Goal: Communication & Community: Answer question/provide support

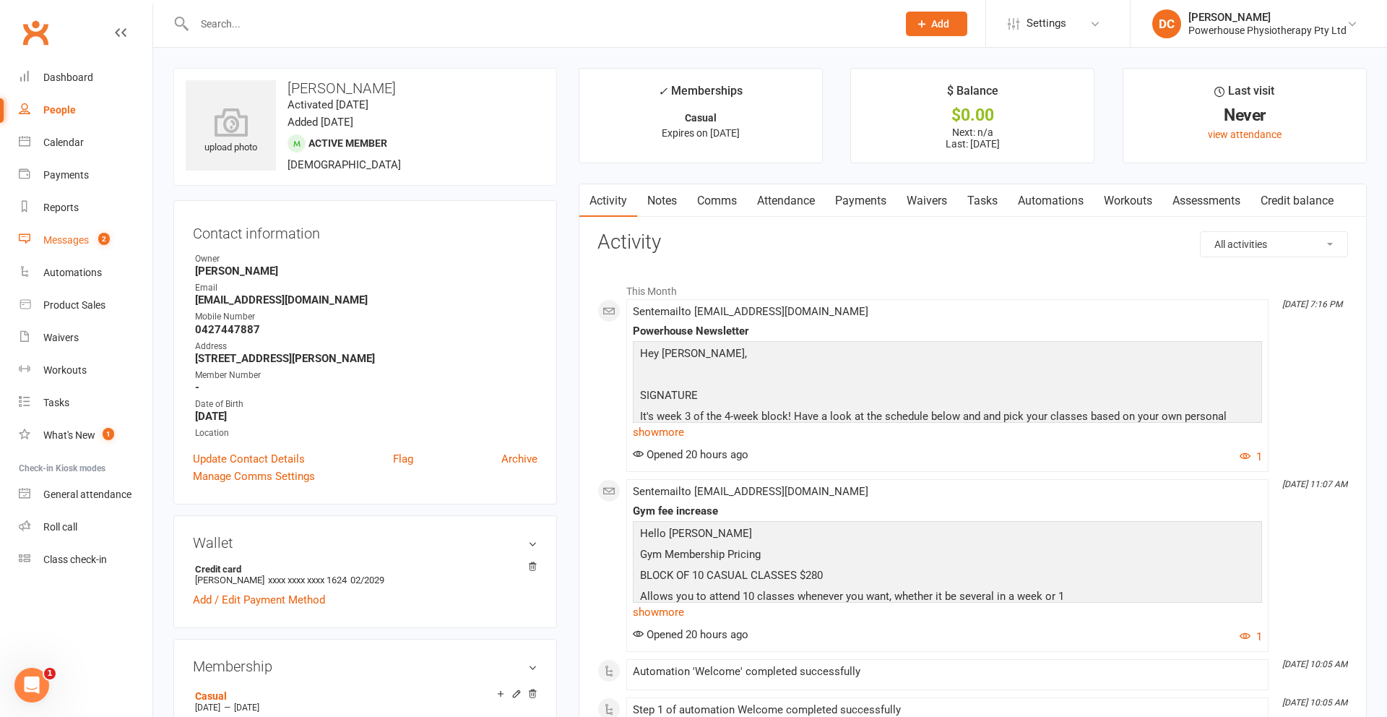
click at [67, 242] on div "Messages" at bounding box center [66, 240] width 46 height 12
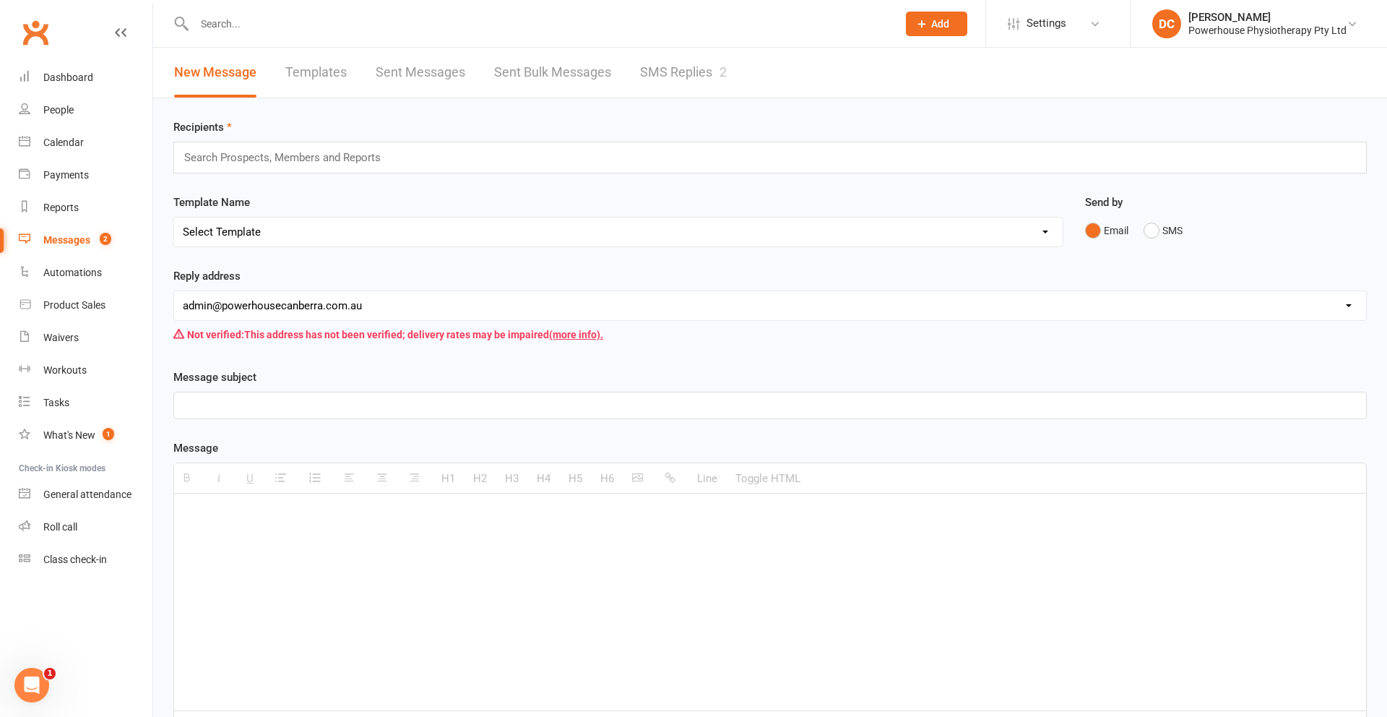
click at [693, 71] on link "SMS Replies 2" at bounding box center [683, 73] width 87 height 50
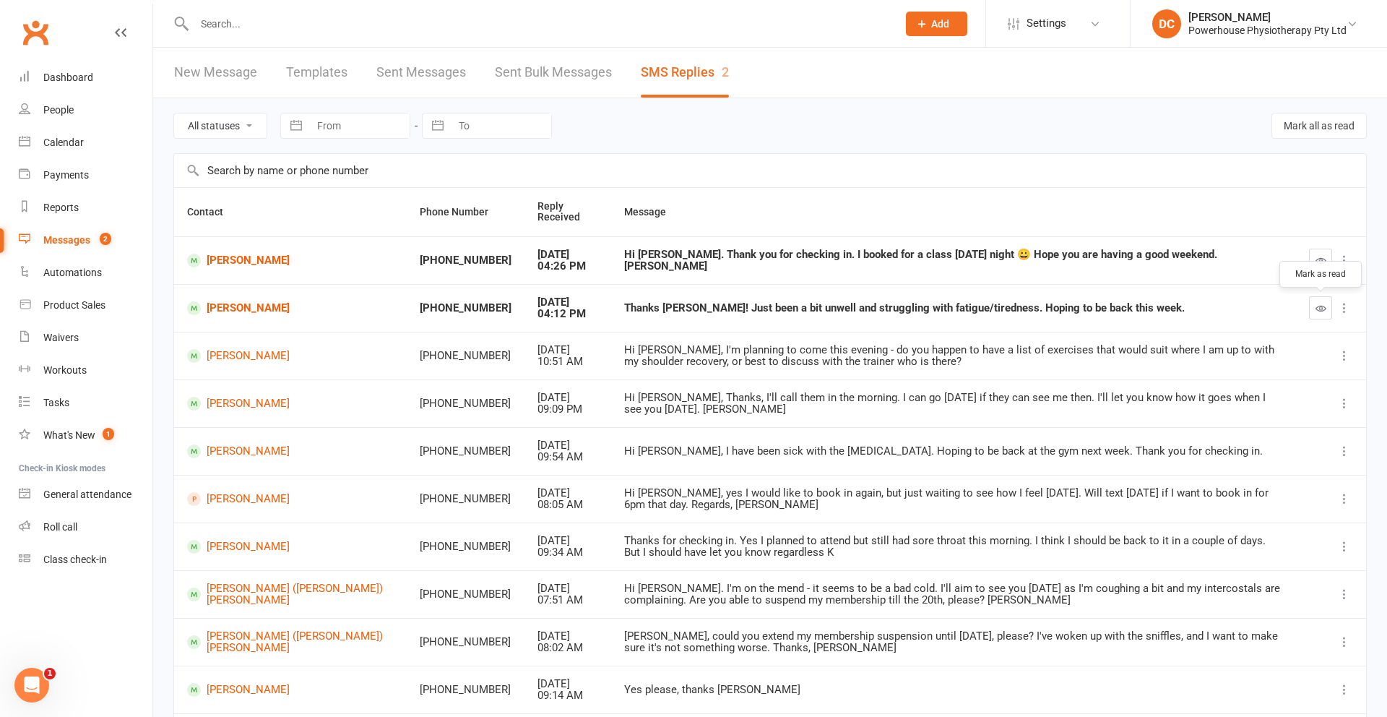
click at [1316, 310] on icon "button" at bounding box center [1320, 308] width 11 height 11
click at [1315, 256] on icon "button" at bounding box center [1320, 260] width 11 height 11
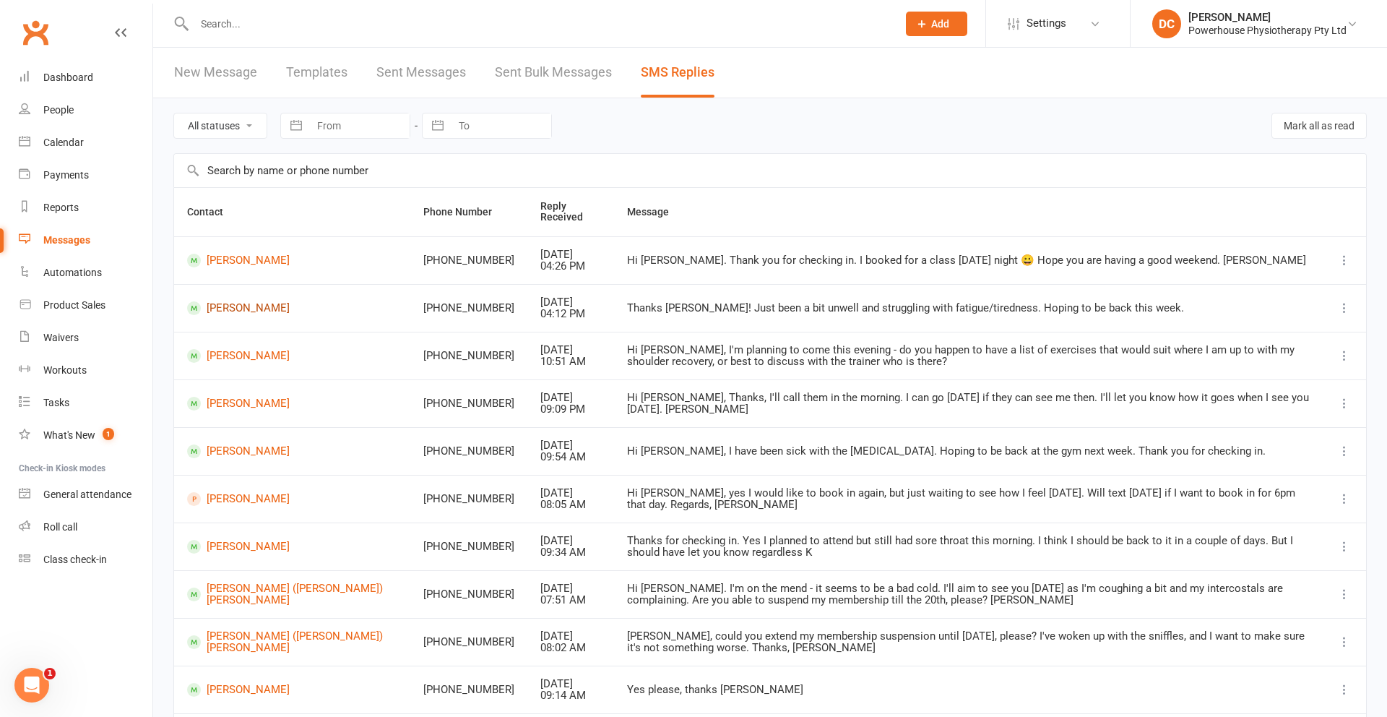
click at [245, 310] on link "[PERSON_NAME]" at bounding box center [292, 308] width 210 height 14
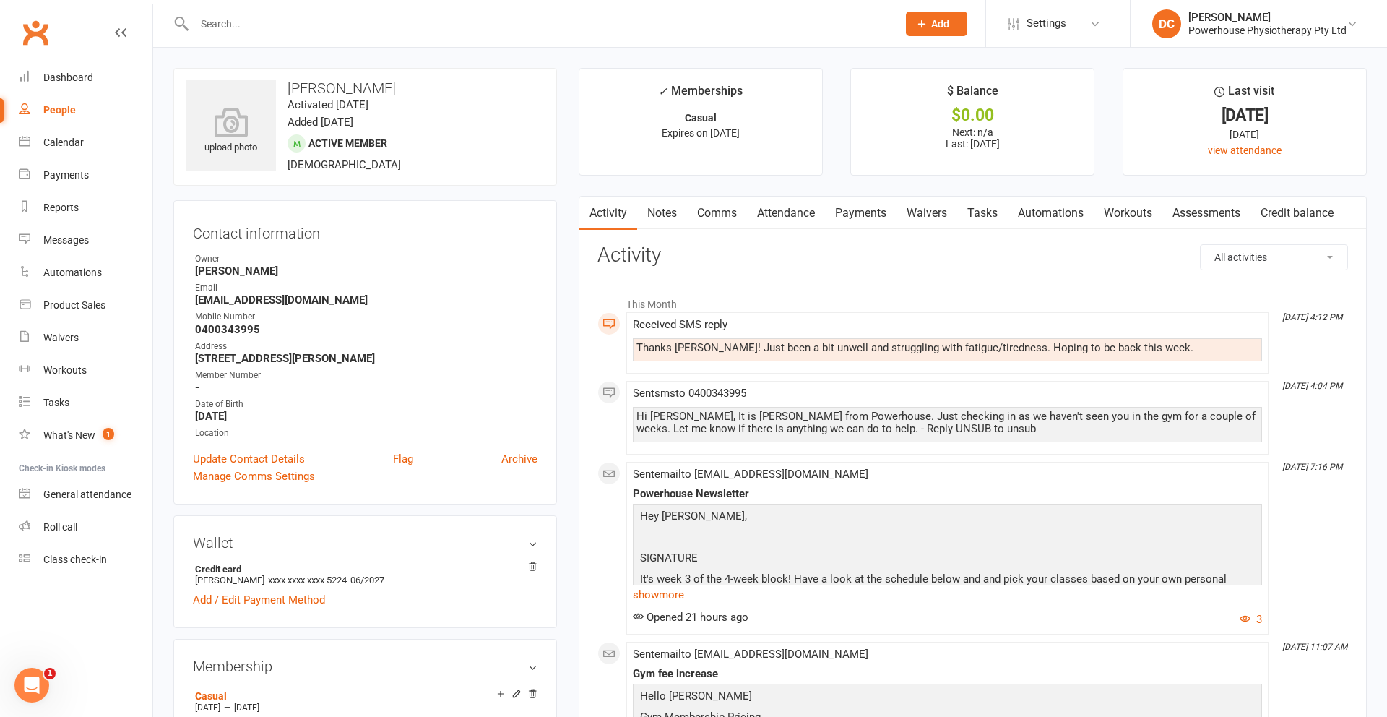
click at [727, 215] on link "Comms" at bounding box center [717, 212] width 60 height 33
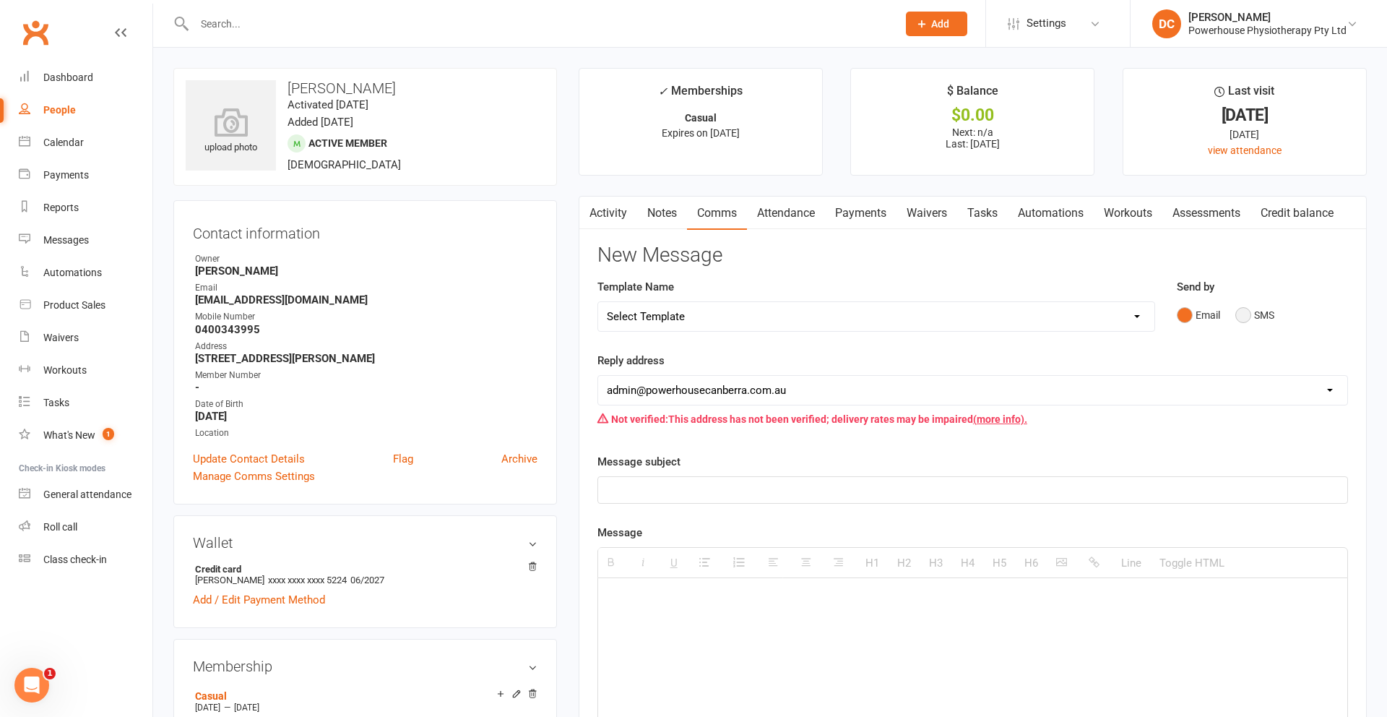
click at [1247, 314] on button "SMS" at bounding box center [1254, 314] width 39 height 27
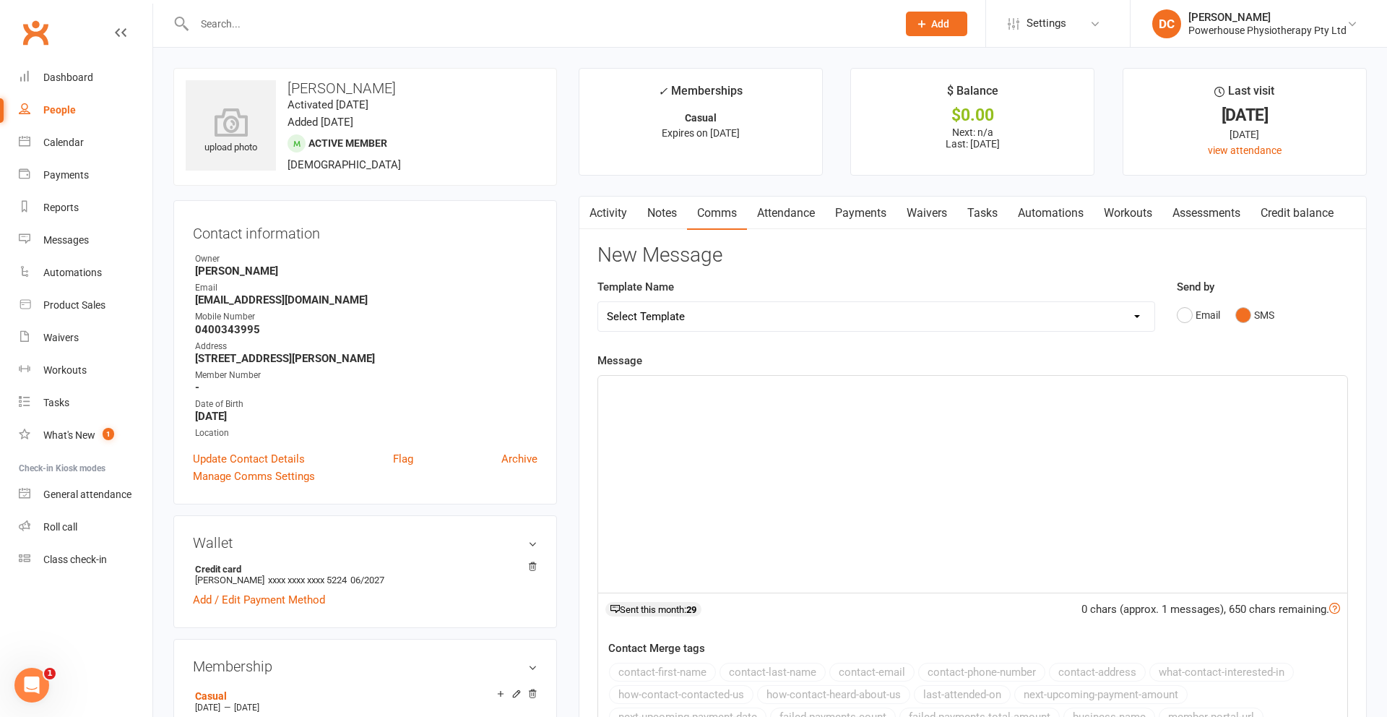
click at [651, 385] on p at bounding box center [973, 391] width 732 height 17
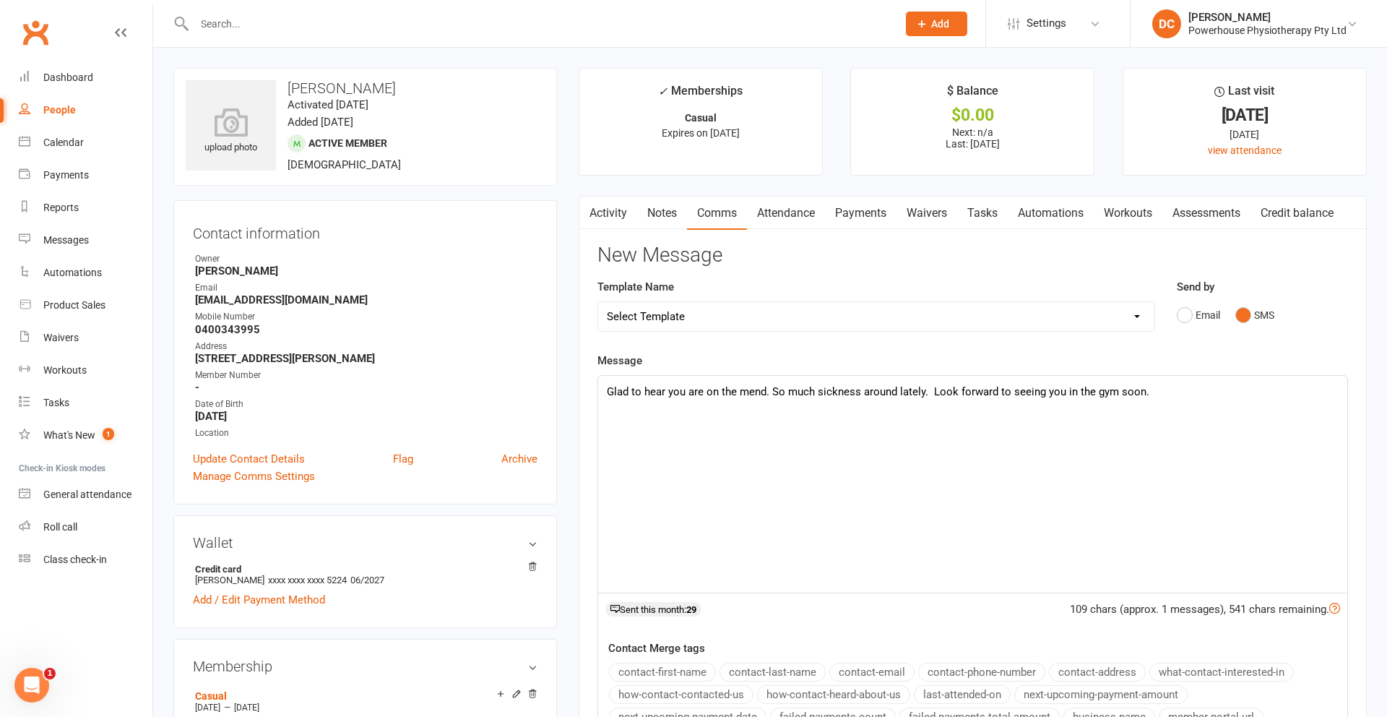
click at [1063, 391] on p "Glad to hear you are on the mend. So much sickness around lately. Look forward …" at bounding box center [973, 391] width 732 height 17
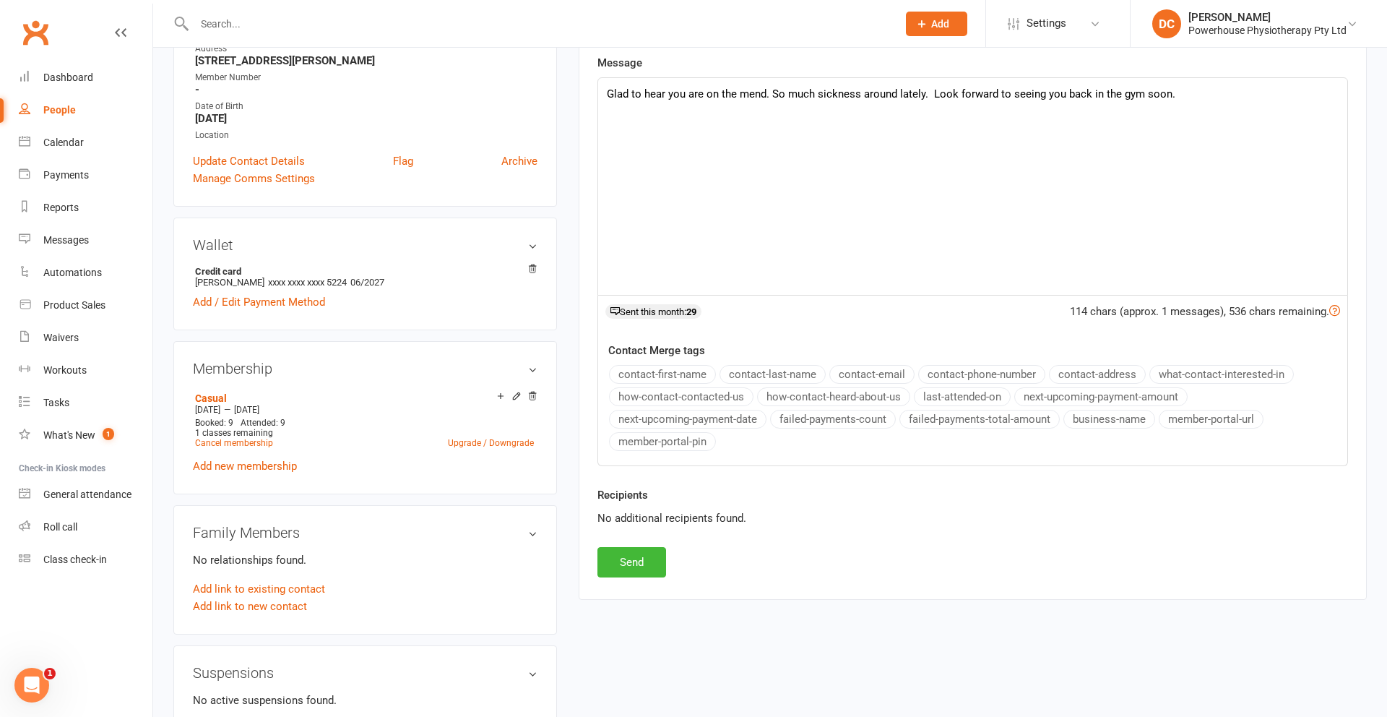
scroll to position [303, 0]
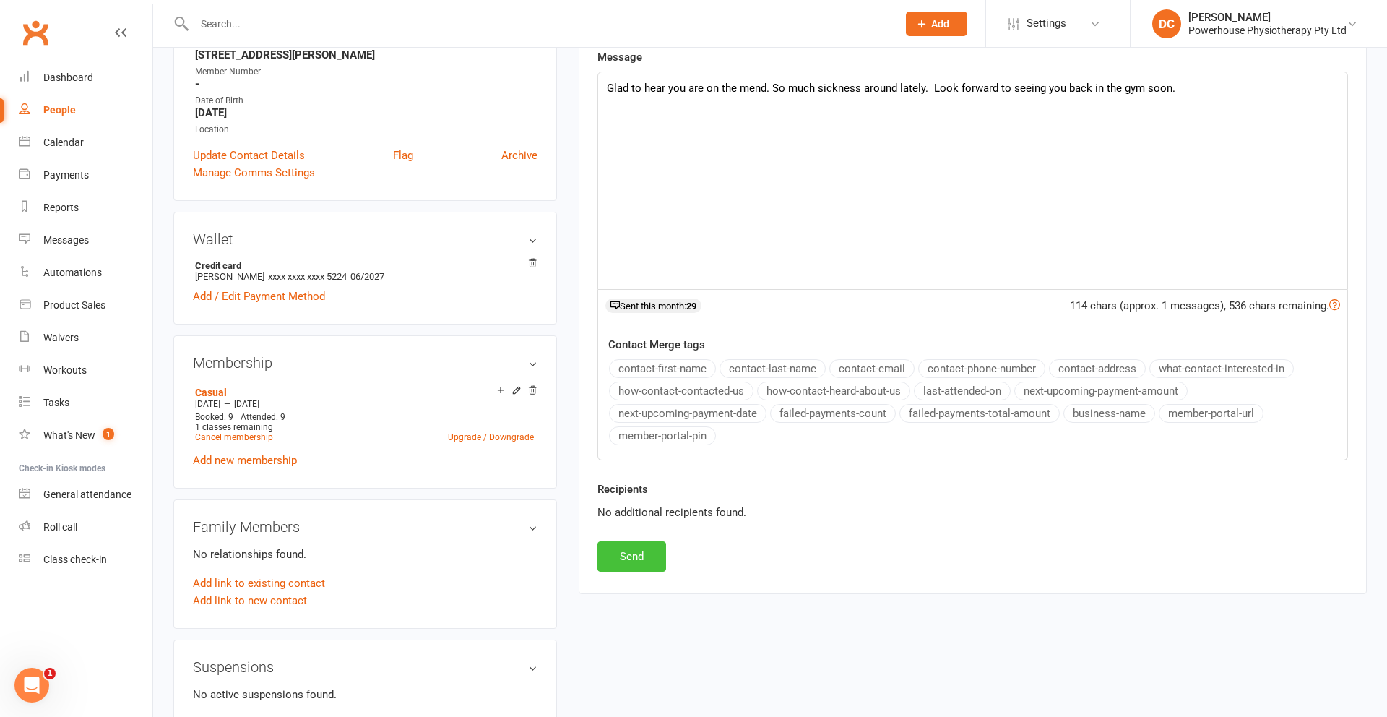
click at [631, 556] on button "Send" at bounding box center [631, 556] width 69 height 30
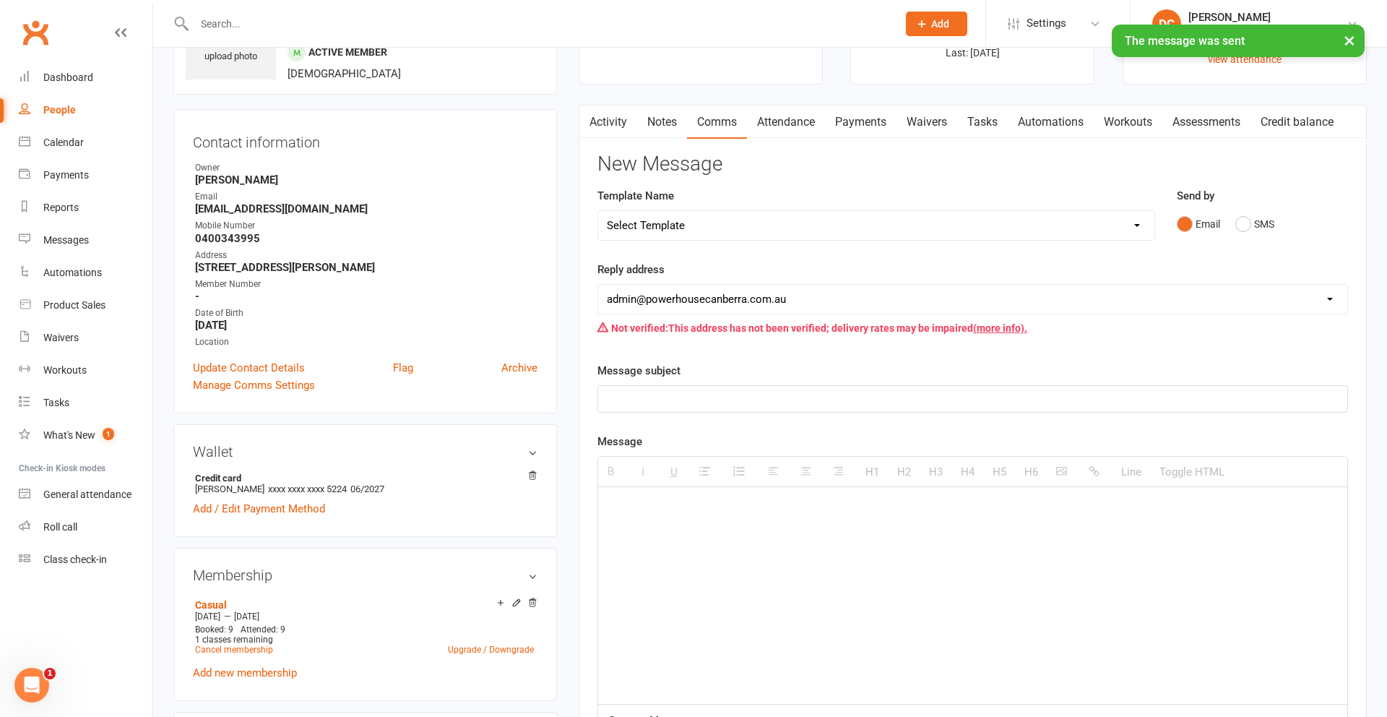
scroll to position [0, 0]
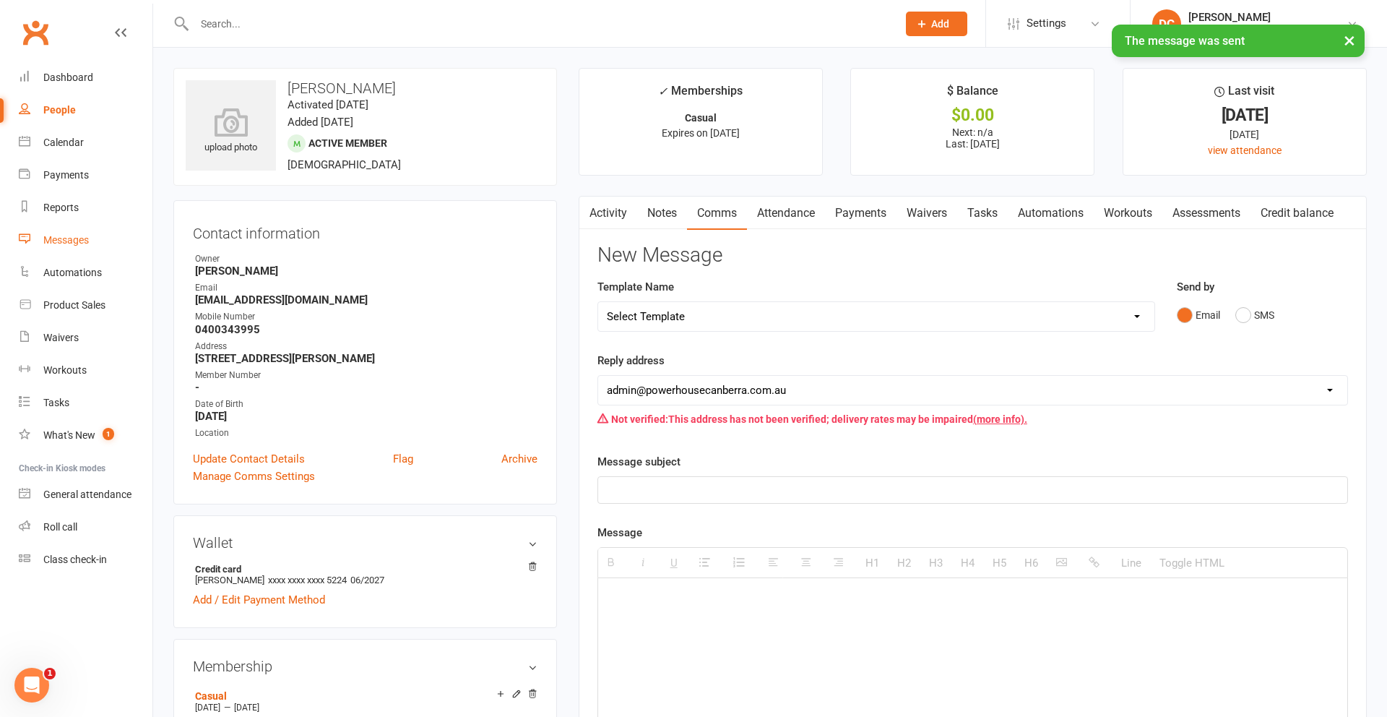
click at [74, 242] on div "Messages" at bounding box center [66, 240] width 46 height 12
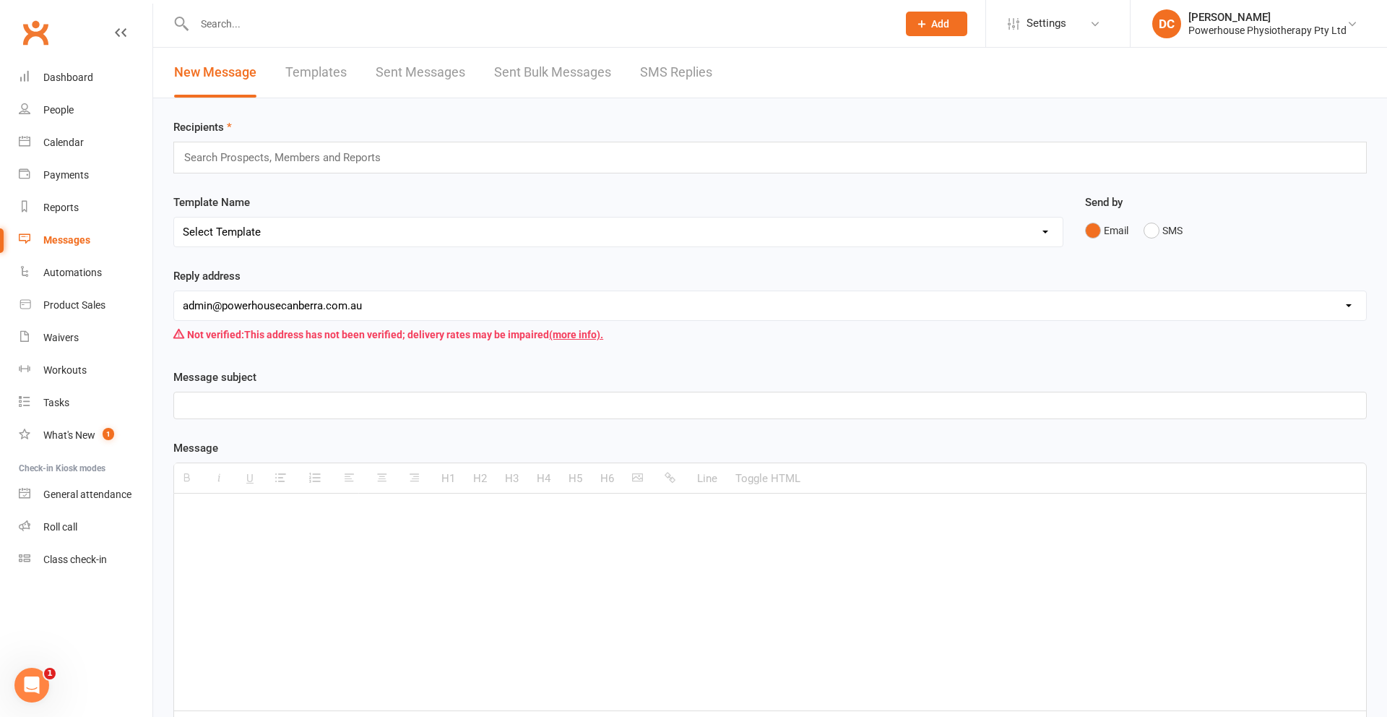
click at [660, 71] on link "SMS Replies" at bounding box center [676, 73] width 72 height 50
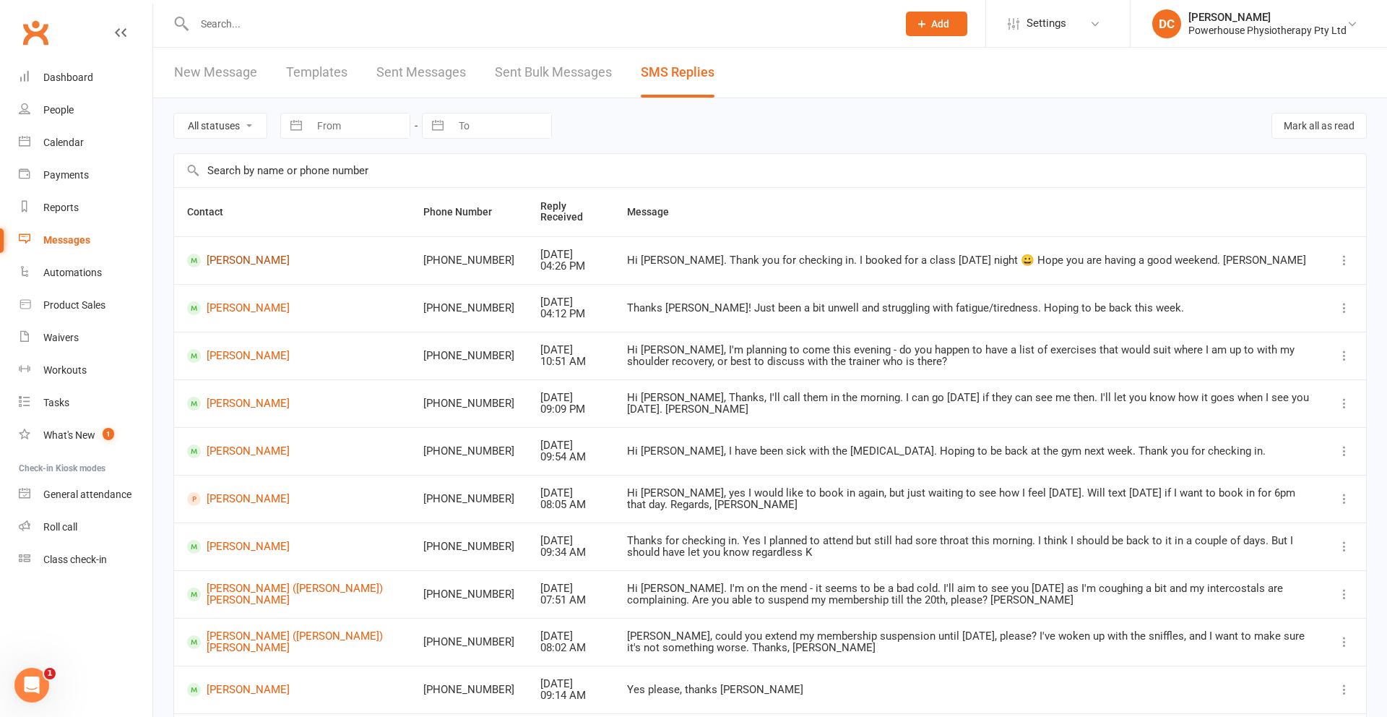
click at [242, 262] on link "[PERSON_NAME]" at bounding box center [292, 261] width 210 height 14
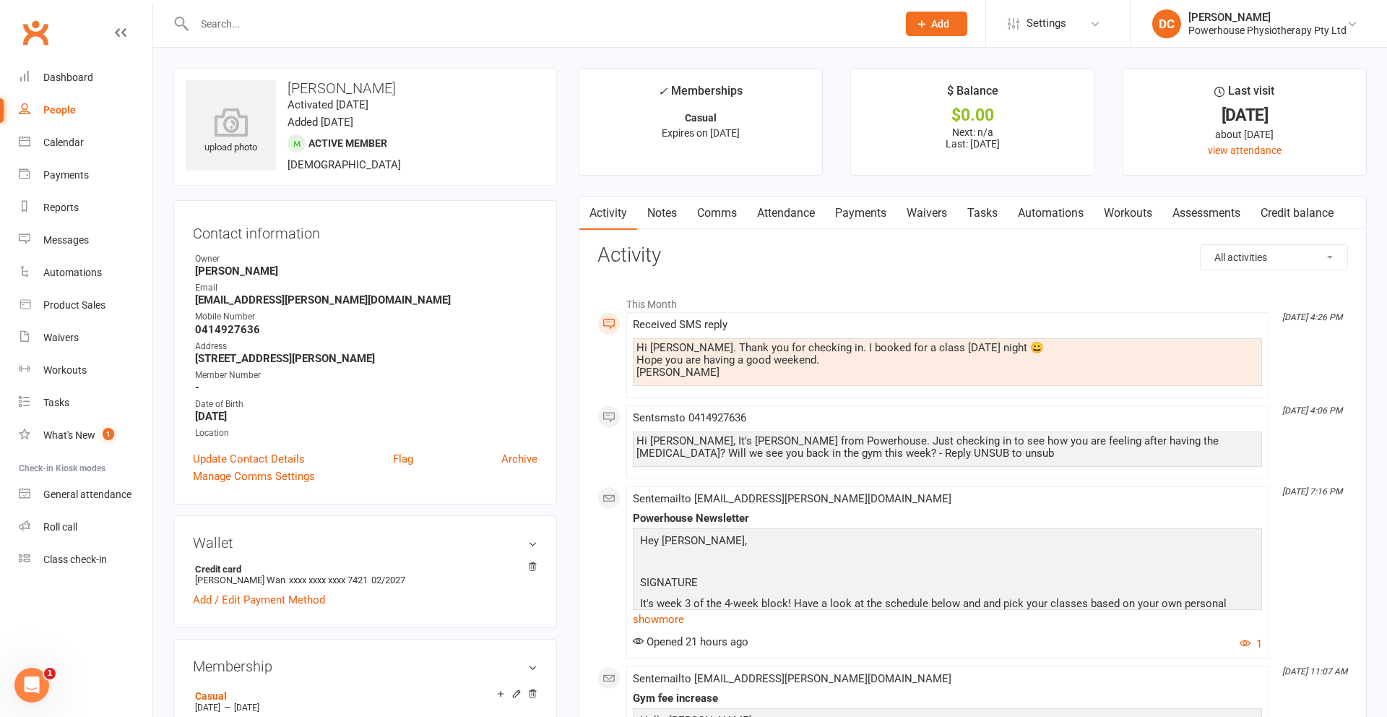
click at [728, 215] on link "Comms" at bounding box center [717, 212] width 60 height 33
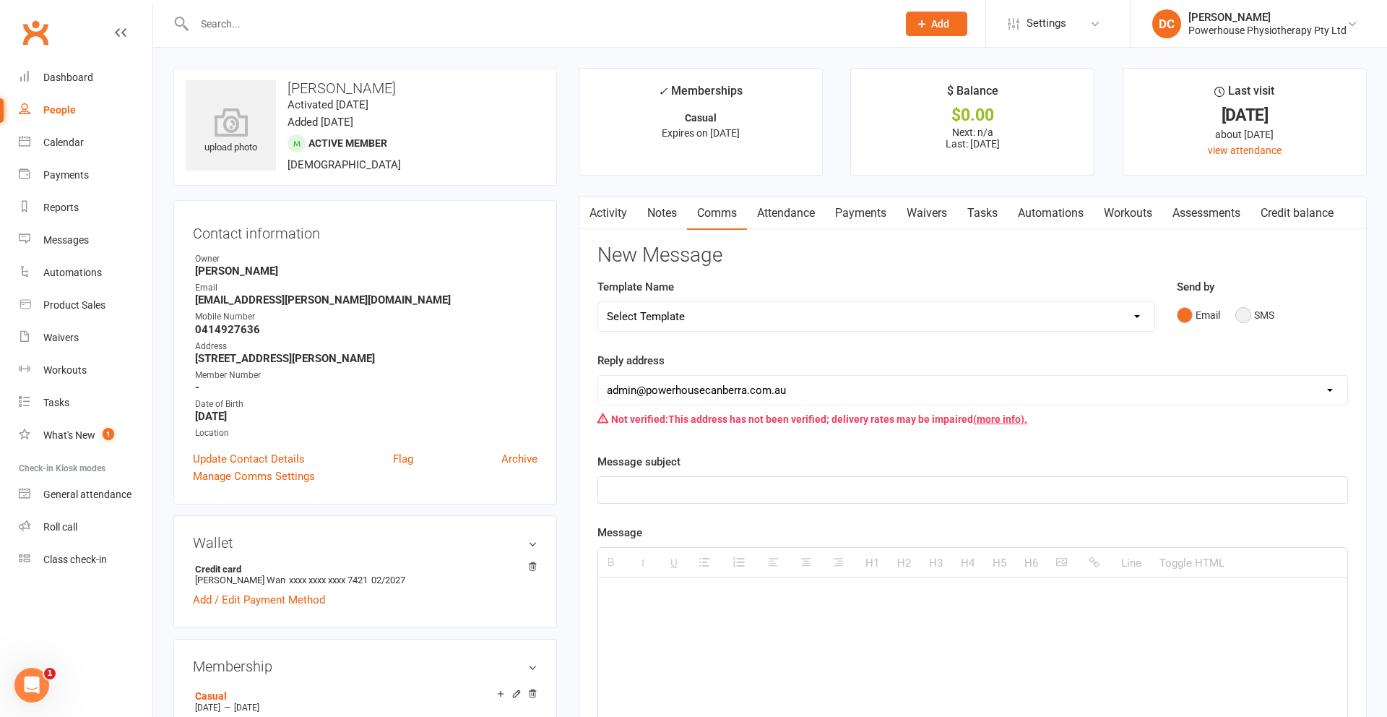
click at [1241, 317] on button "SMS" at bounding box center [1254, 314] width 39 height 27
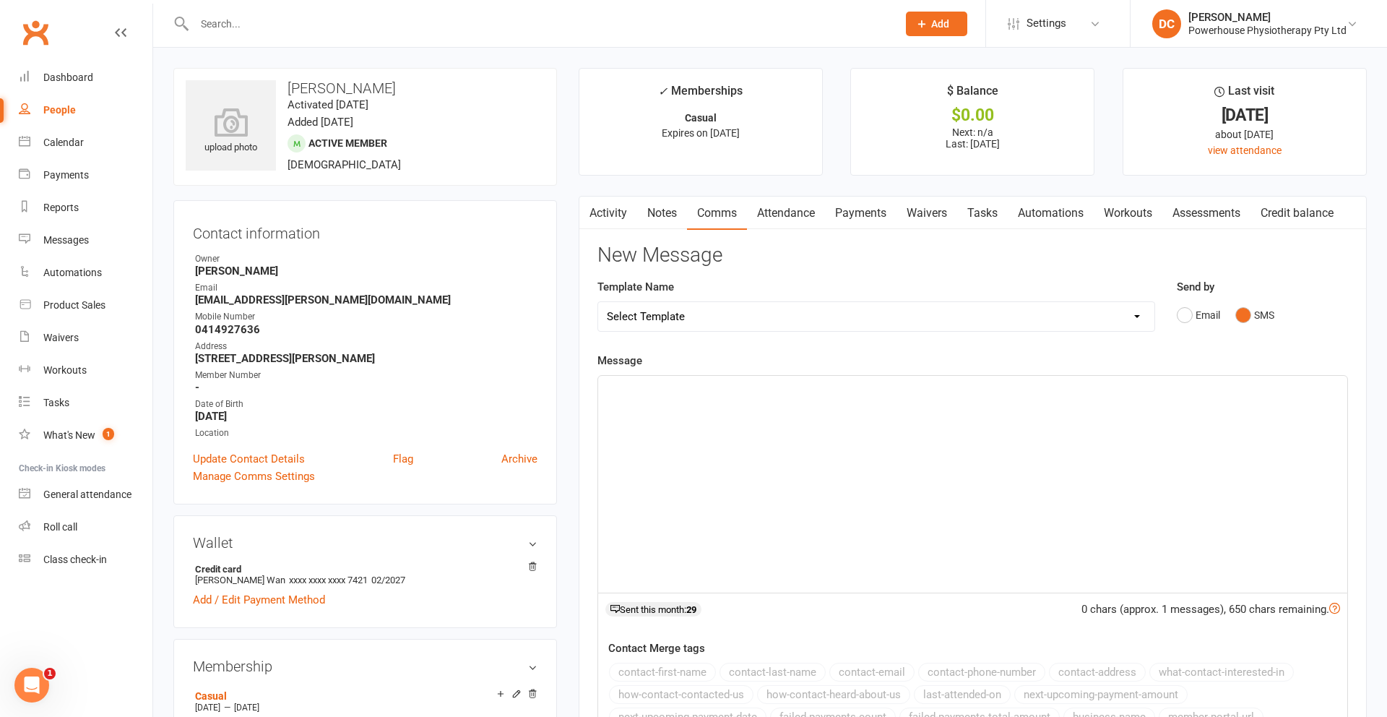
click at [931, 383] on p at bounding box center [973, 391] width 732 height 17
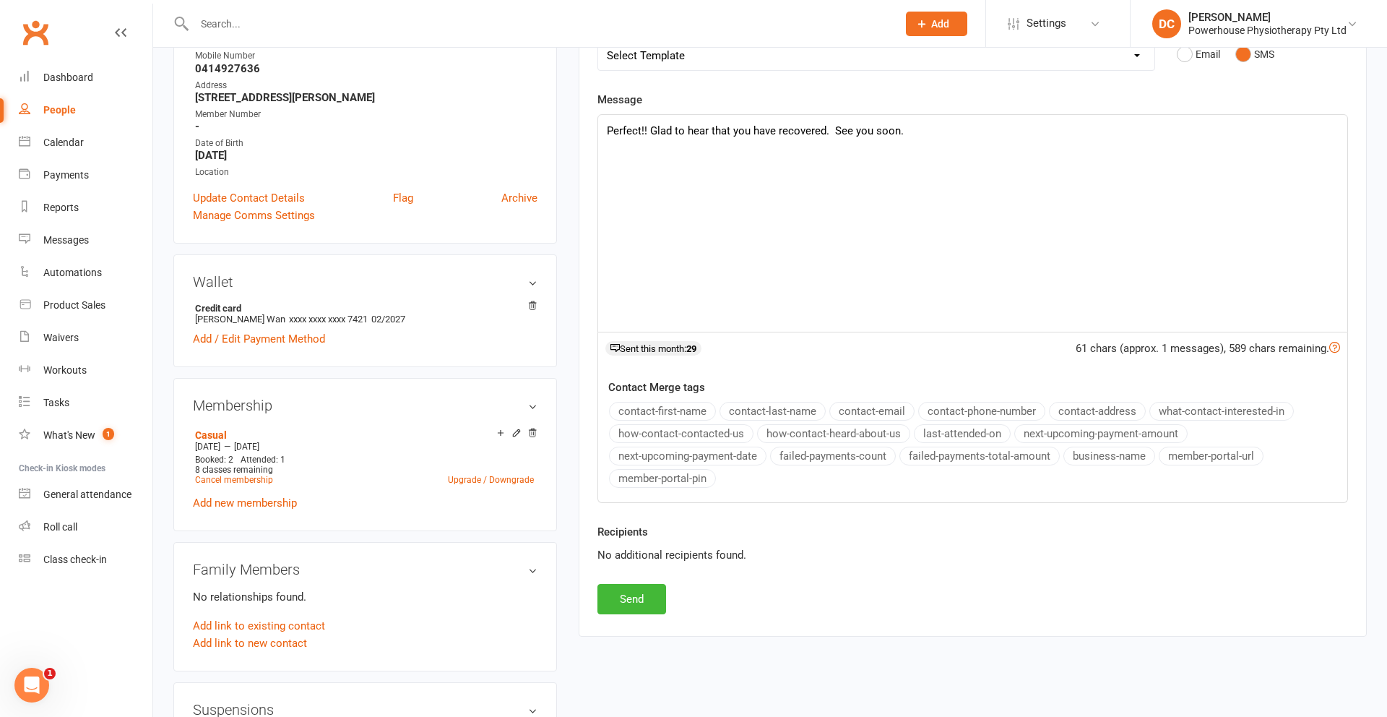
scroll to position [305, 0]
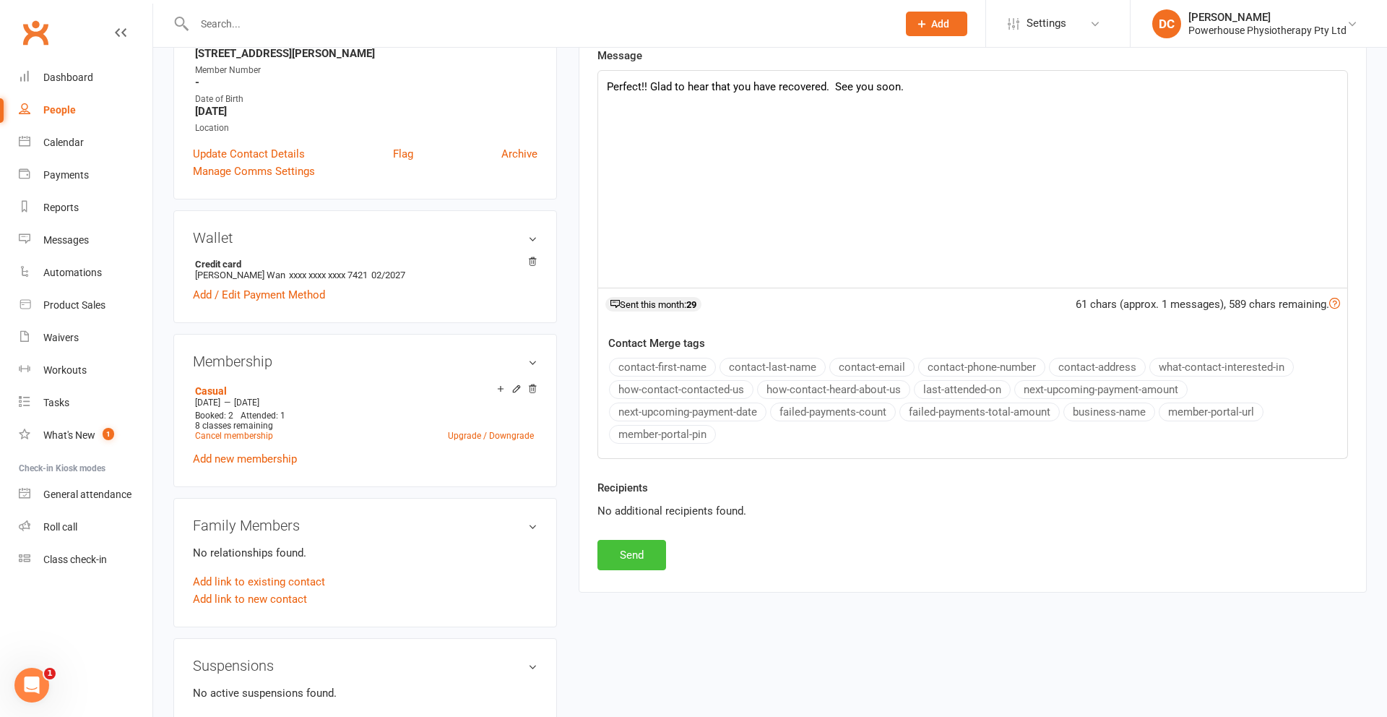
click at [624, 558] on button "Send" at bounding box center [631, 555] width 69 height 30
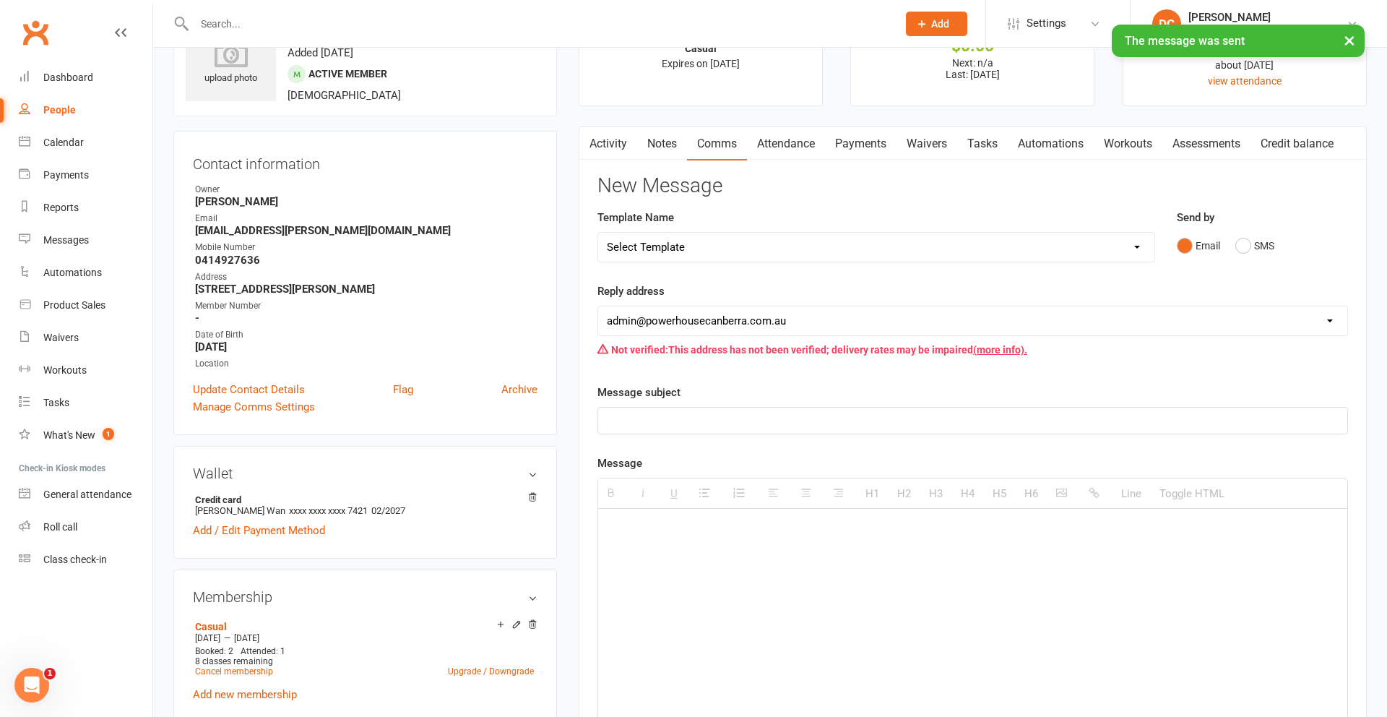
scroll to position [0, 0]
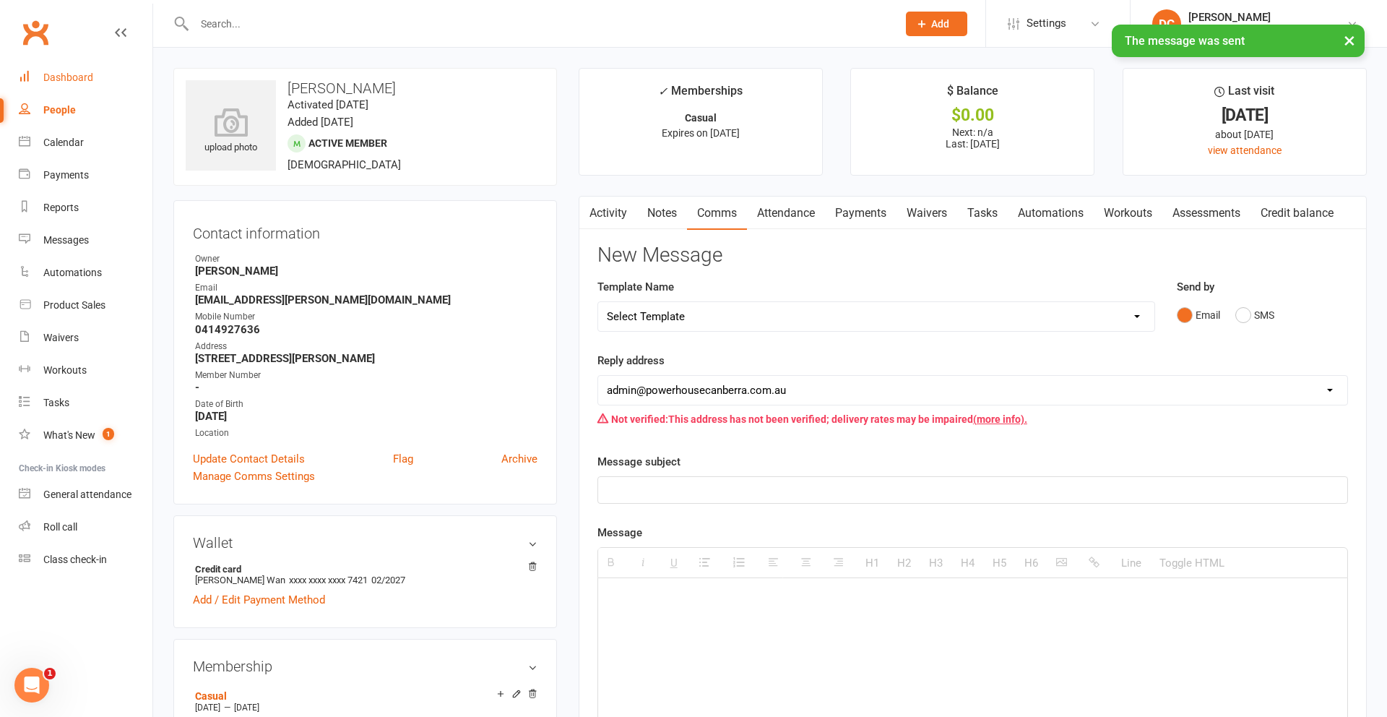
click at [85, 76] on div "Dashboard" at bounding box center [68, 78] width 50 height 12
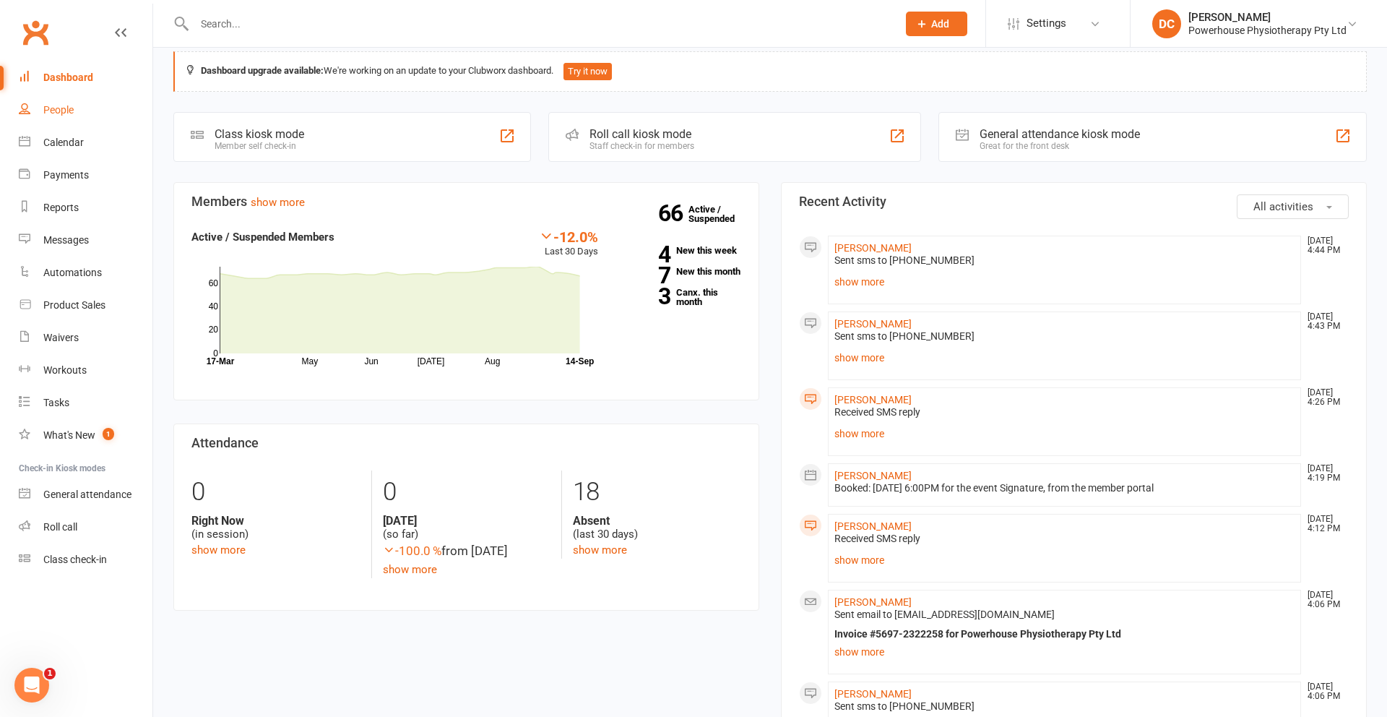
scroll to position [22, 0]
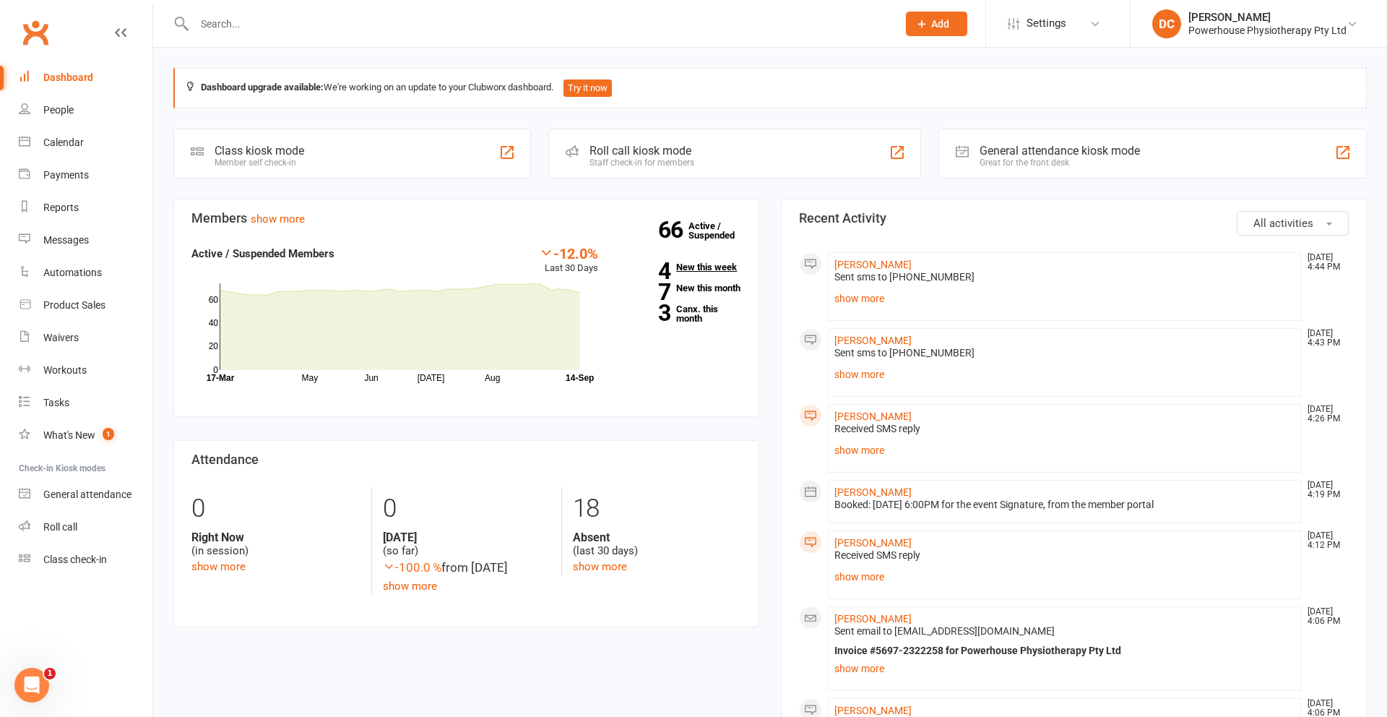
click at [687, 268] on link "4 New this week" at bounding box center [680, 266] width 121 height 9
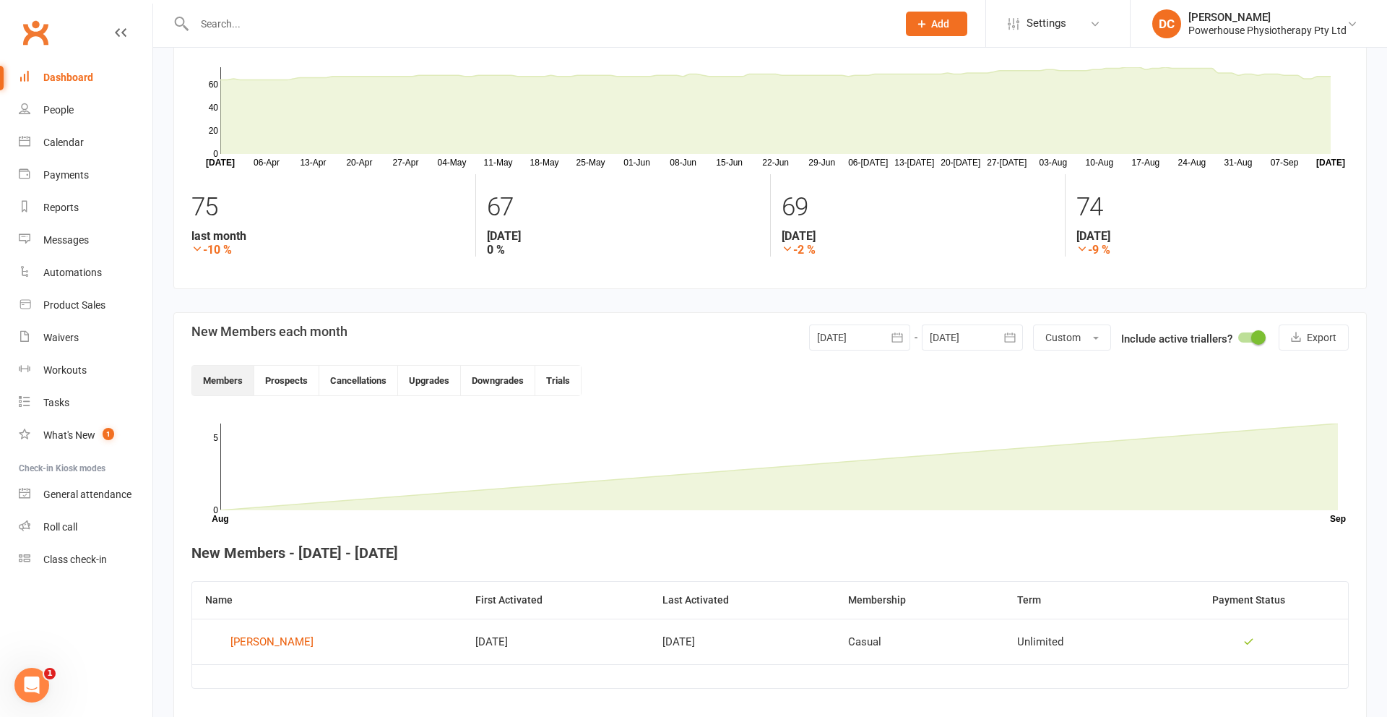
scroll to position [131, 0]
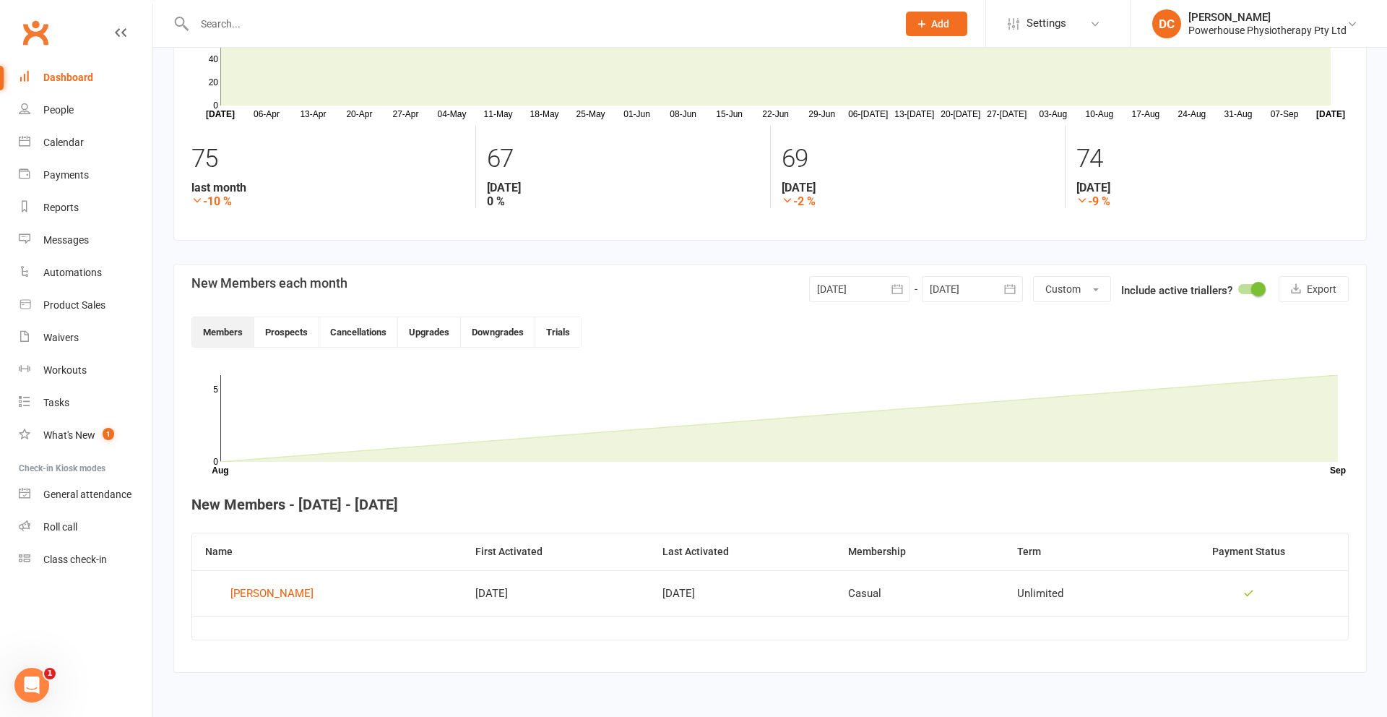
click at [950, 292] on div at bounding box center [972, 289] width 101 height 26
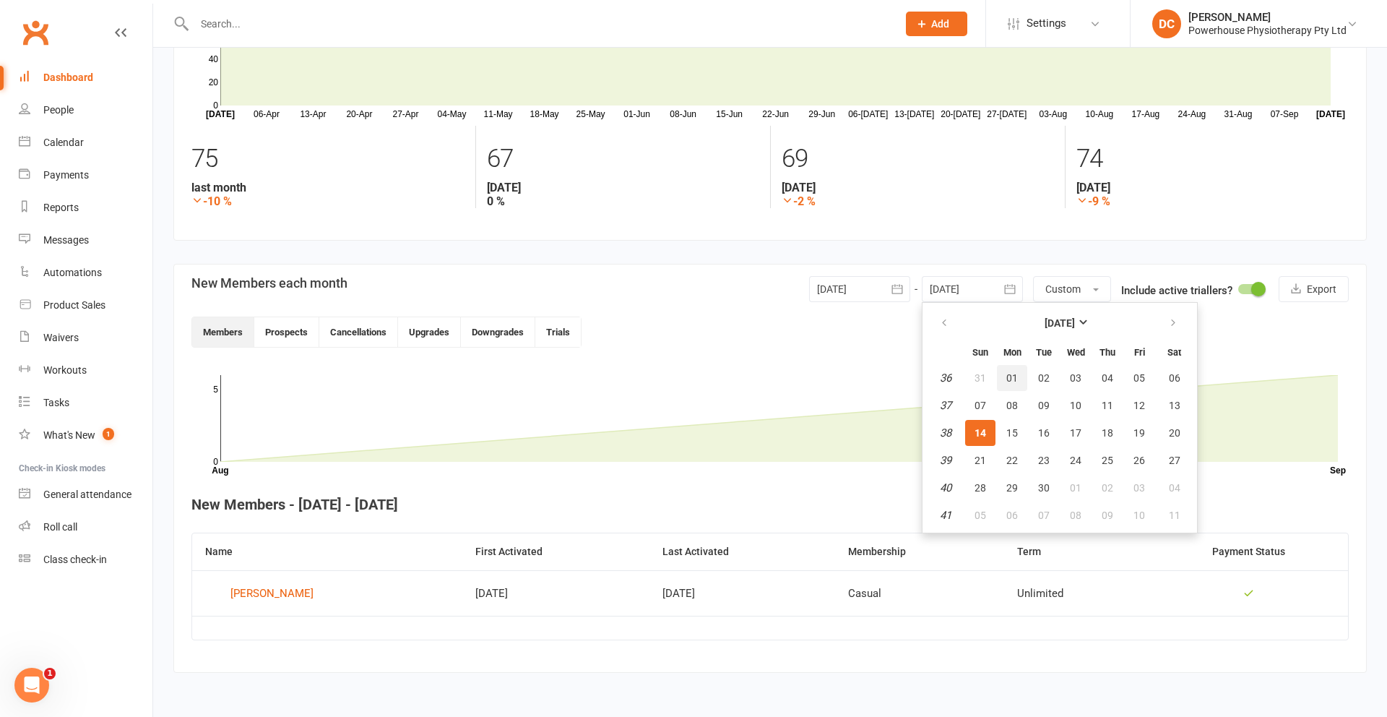
click at [1008, 375] on span "01" at bounding box center [1012, 378] width 12 height 12
type input "[DATE]"
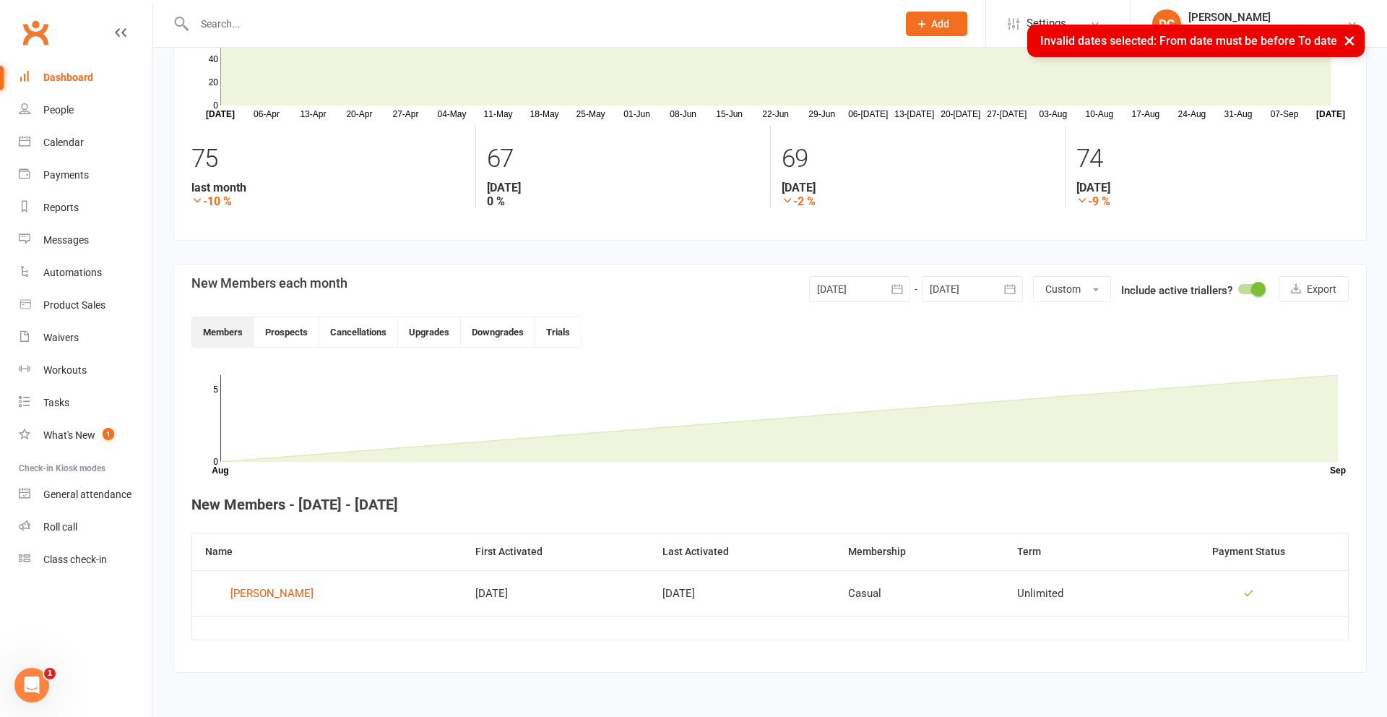
click at [857, 290] on div at bounding box center [859, 289] width 101 height 26
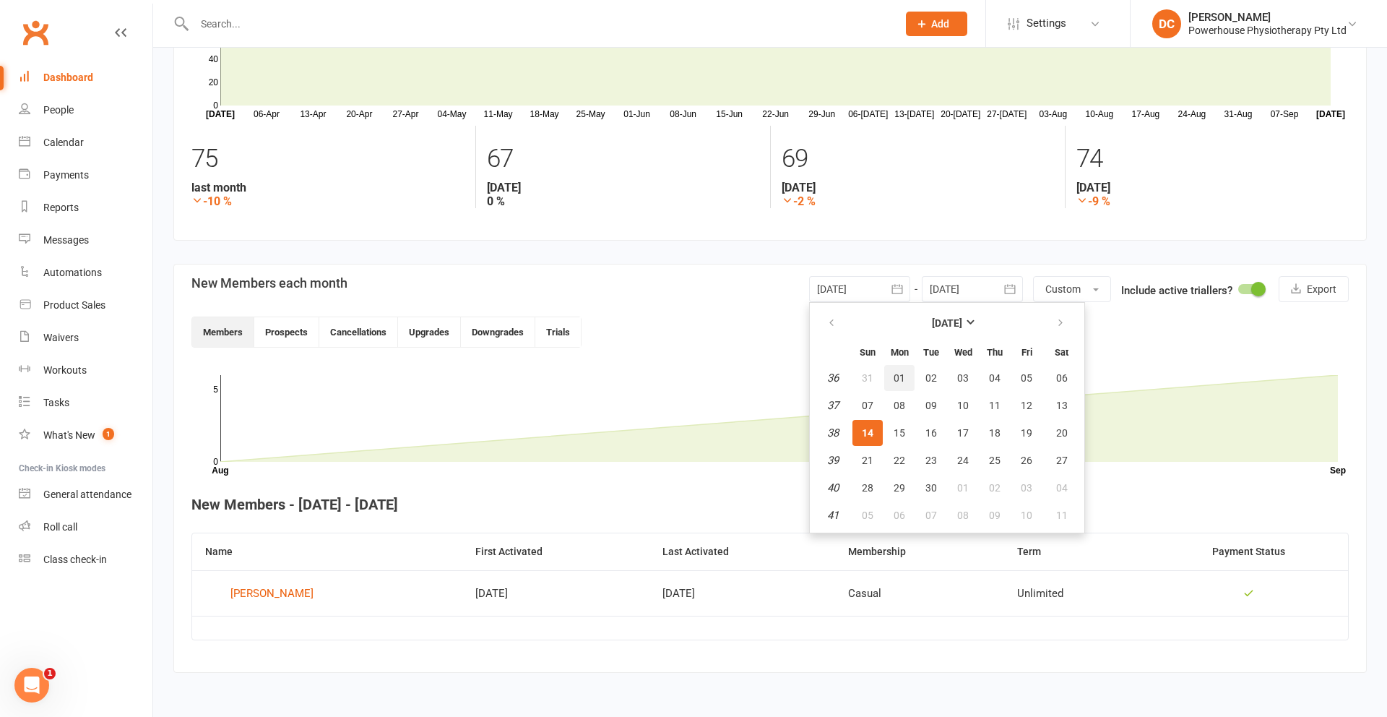
click at [895, 377] on span "01" at bounding box center [899, 378] width 12 height 12
type input "[DATE]"
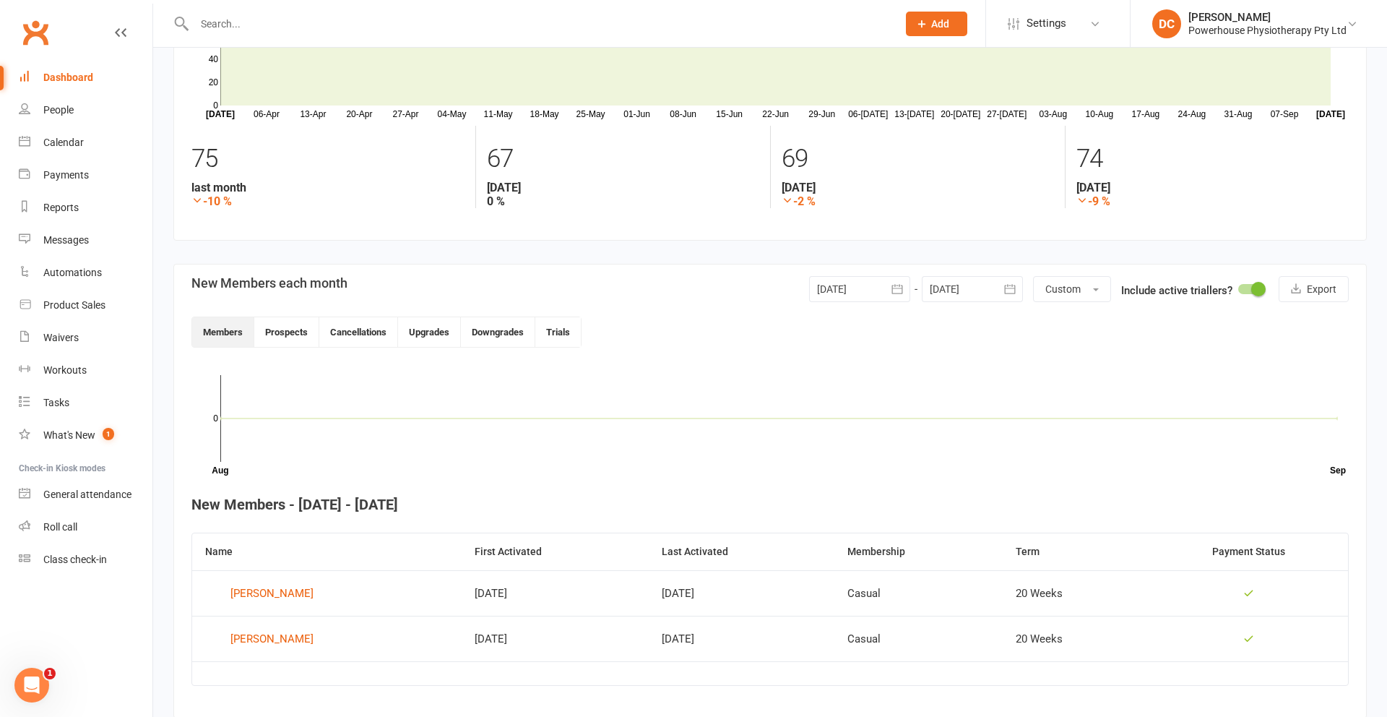
click at [964, 287] on div at bounding box center [972, 289] width 101 height 26
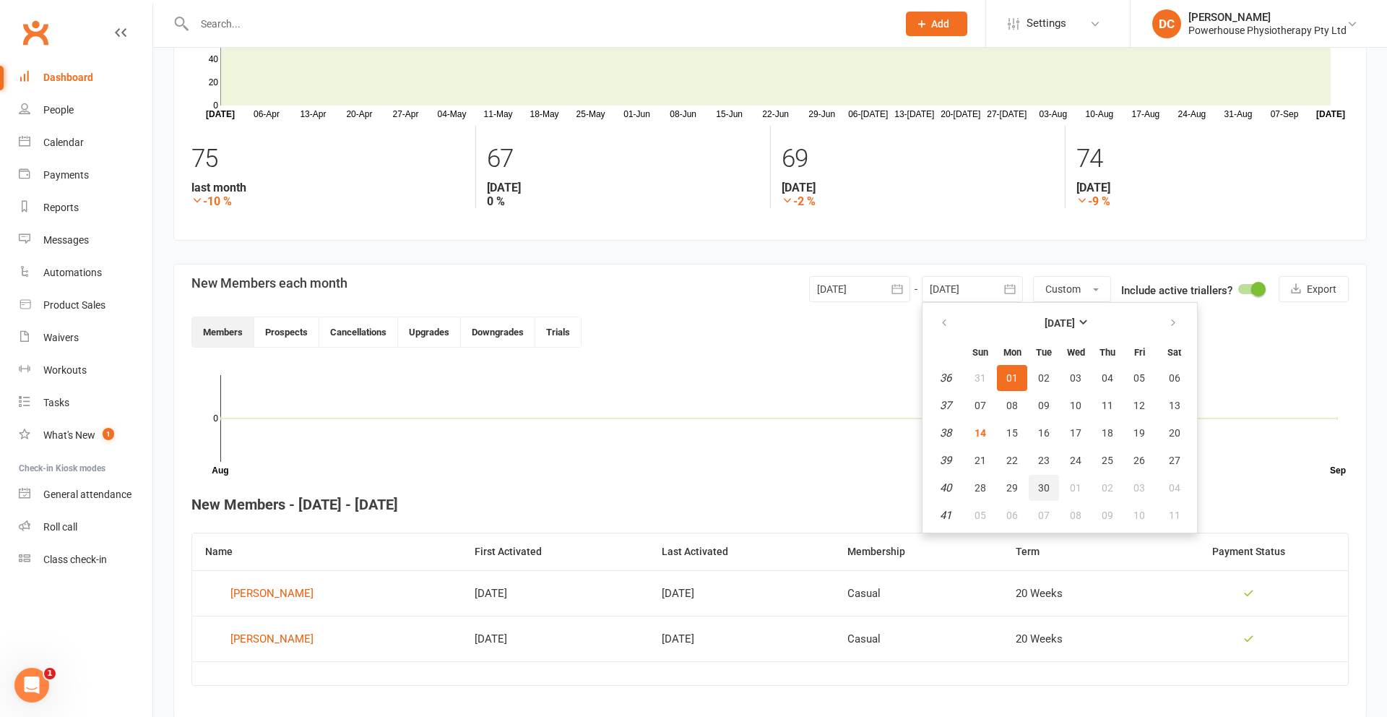
click at [1047, 490] on span "30" at bounding box center [1044, 488] width 12 height 12
type input "[DATE]"
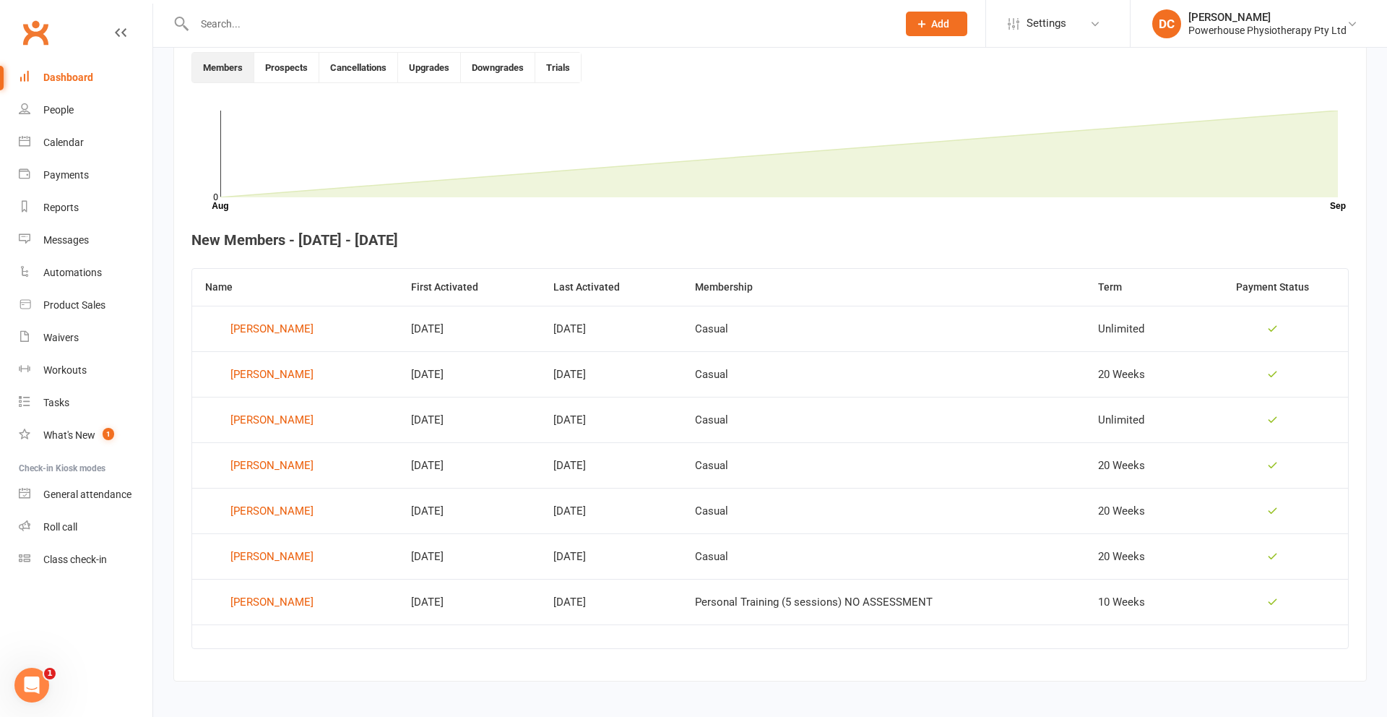
scroll to position [404, 0]
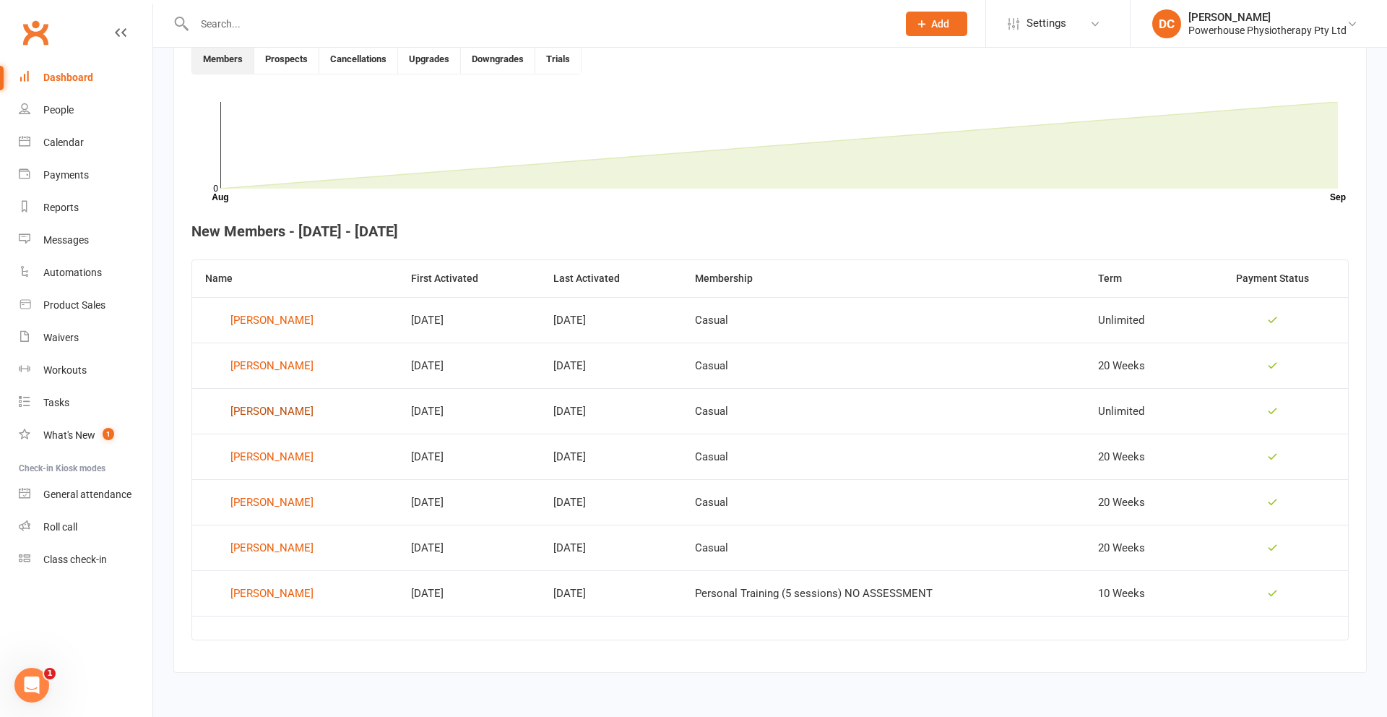
click at [248, 407] on div "[PERSON_NAME]" at bounding box center [271, 411] width 83 height 22
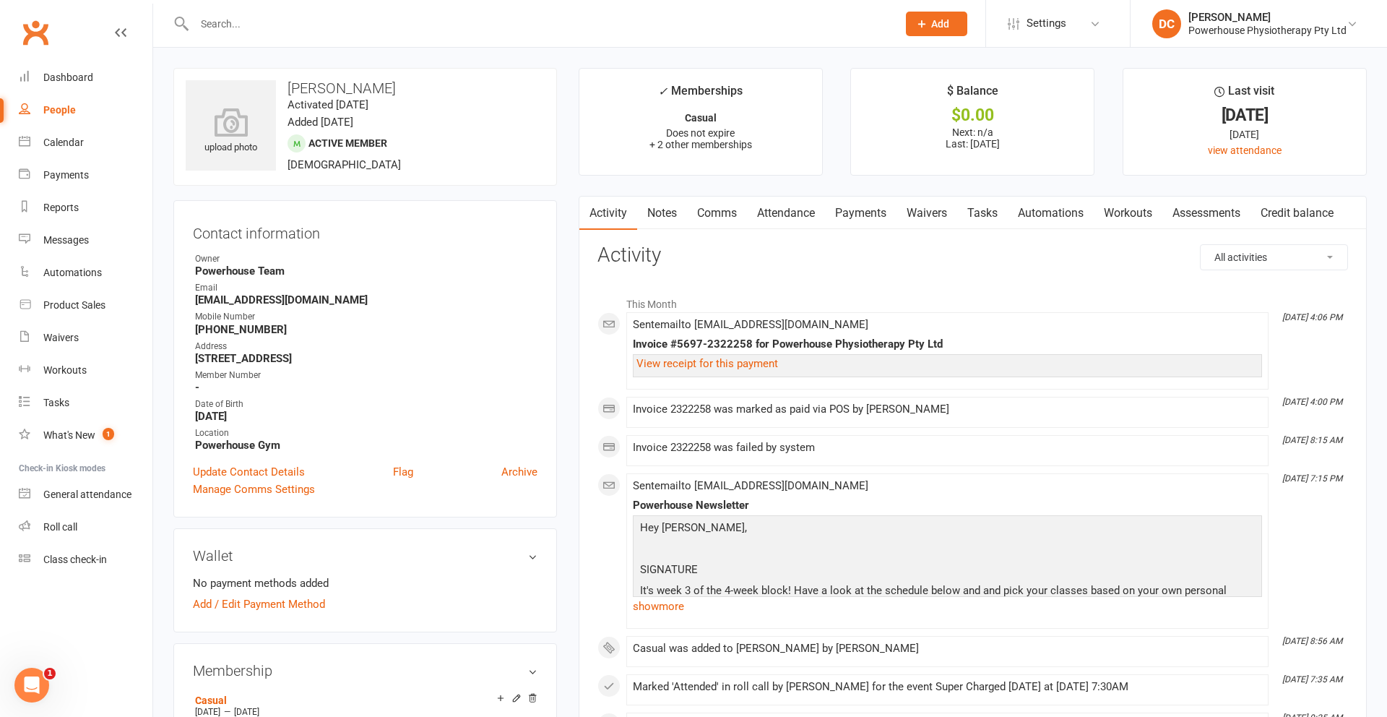
click at [262, 25] on input "text" at bounding box center [538, 24] width 697 height 20
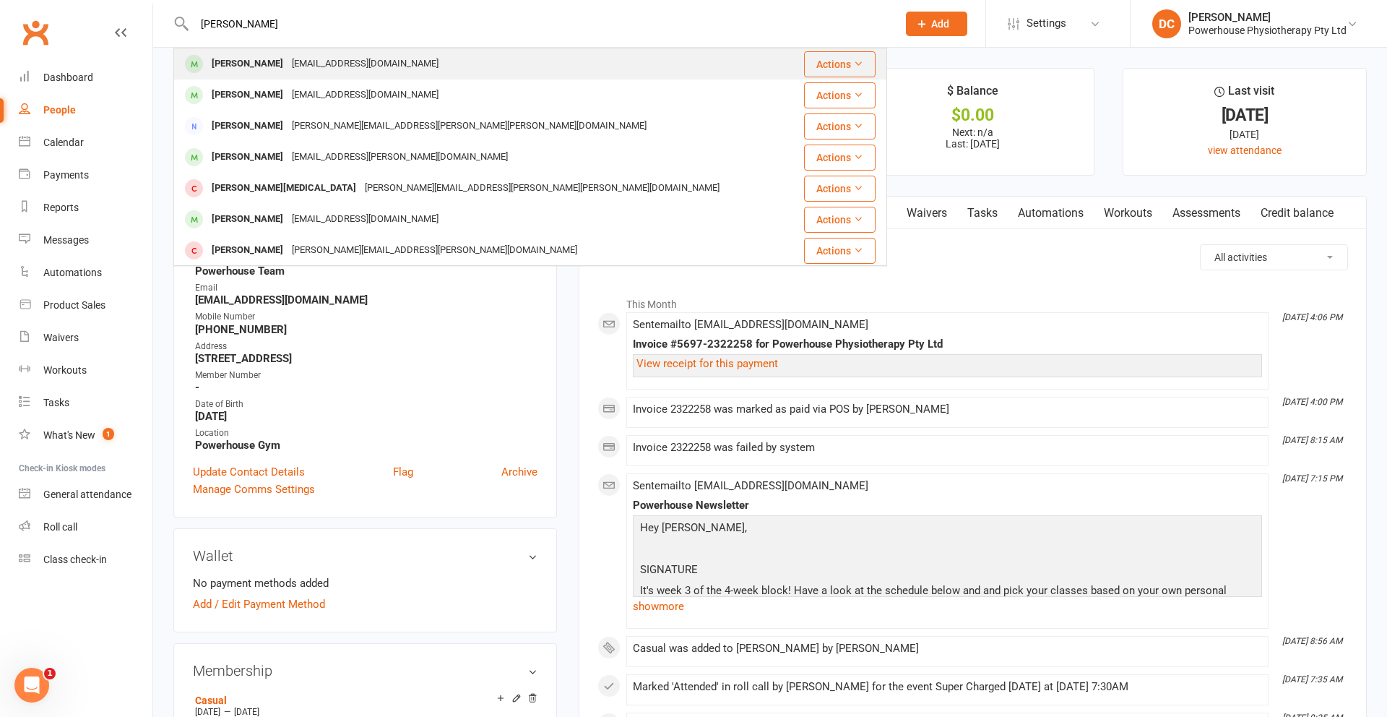
type input "[PERSON_NAME]"
click at [263, 63] on div "[PERSON_NAME]" at bounding box center [247, 63] width 80 height 21
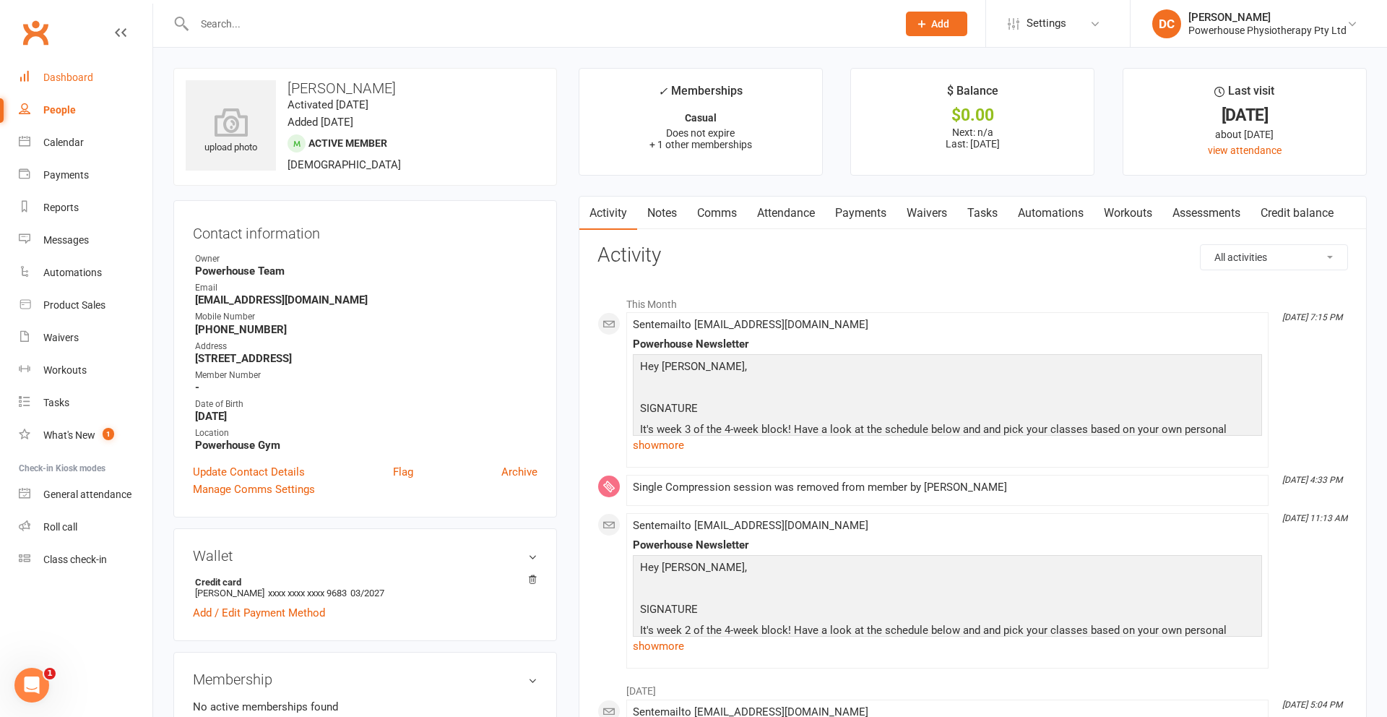
click at [86, 72] on div "Dashboard" at bounding box center [68, 78] width 50 height 12
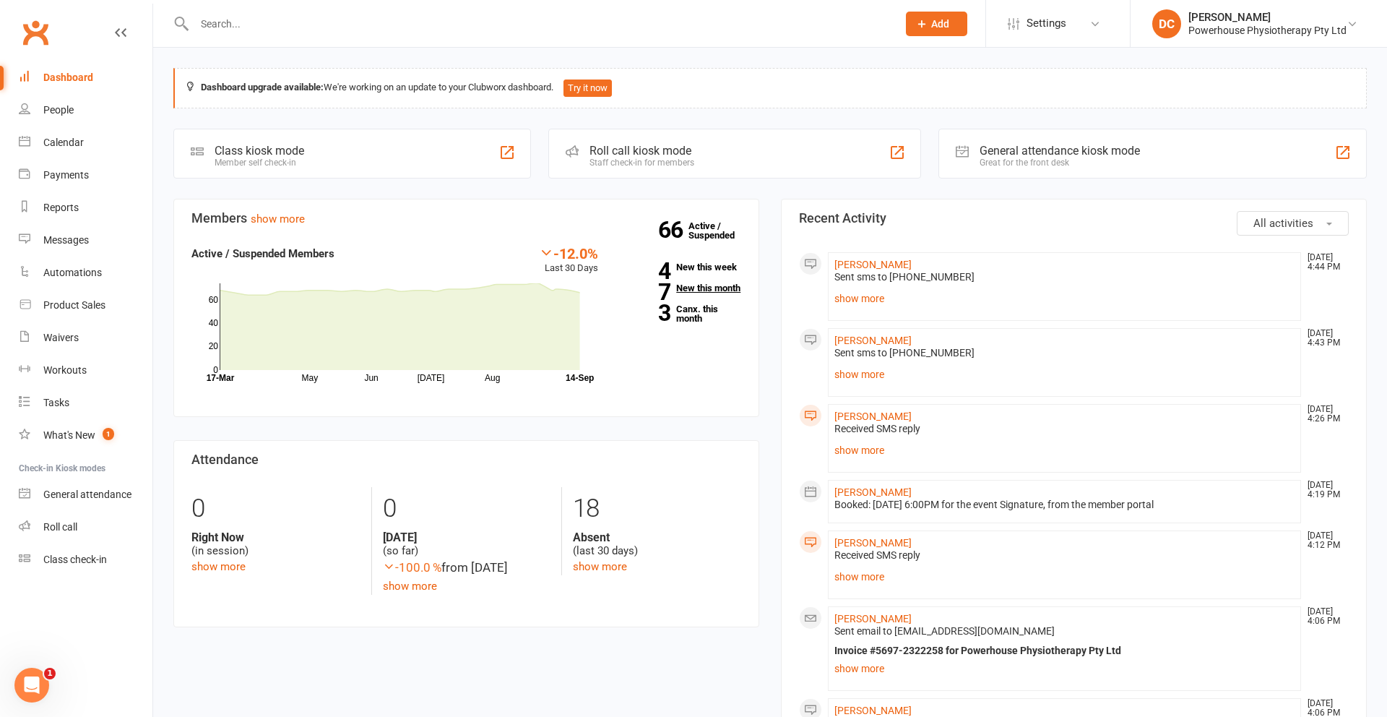
click at [685, 290] on link "7 New this month" at bounding box center [680, 287] width 121 height 9
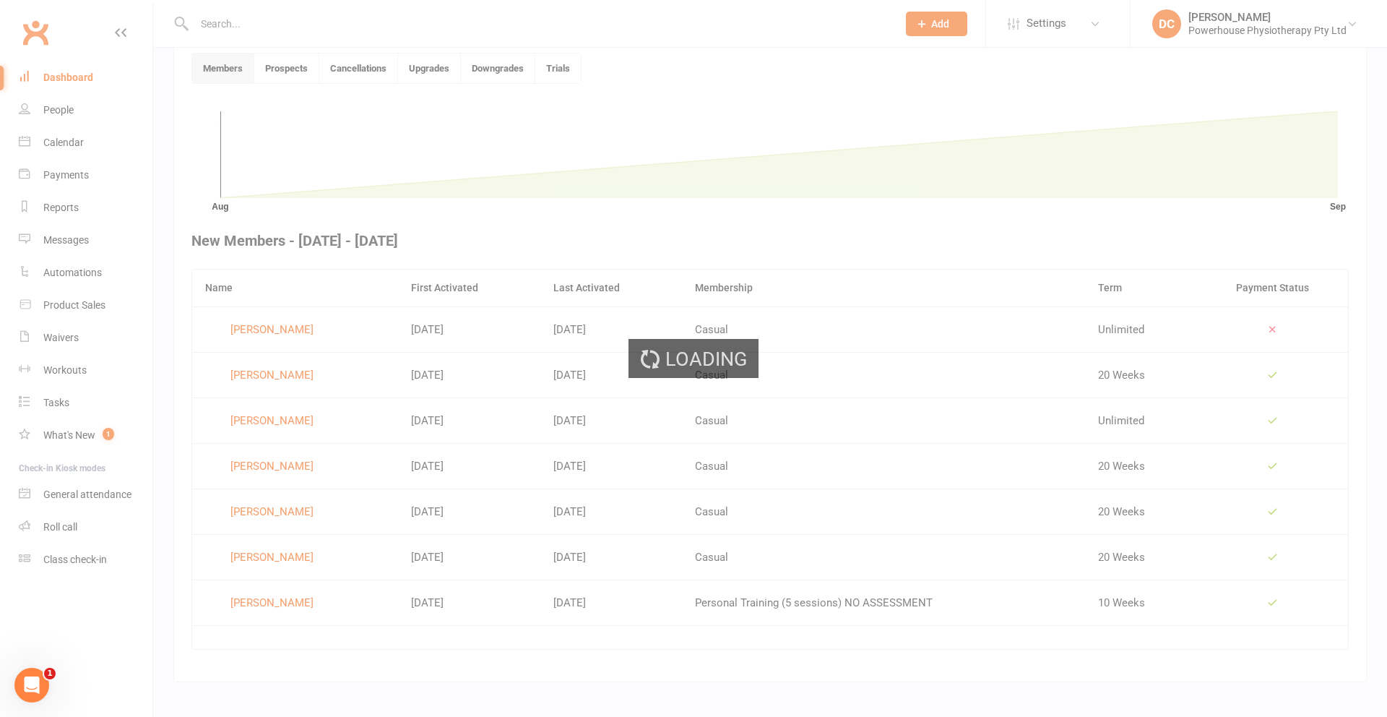
scroll to position [394, 0]
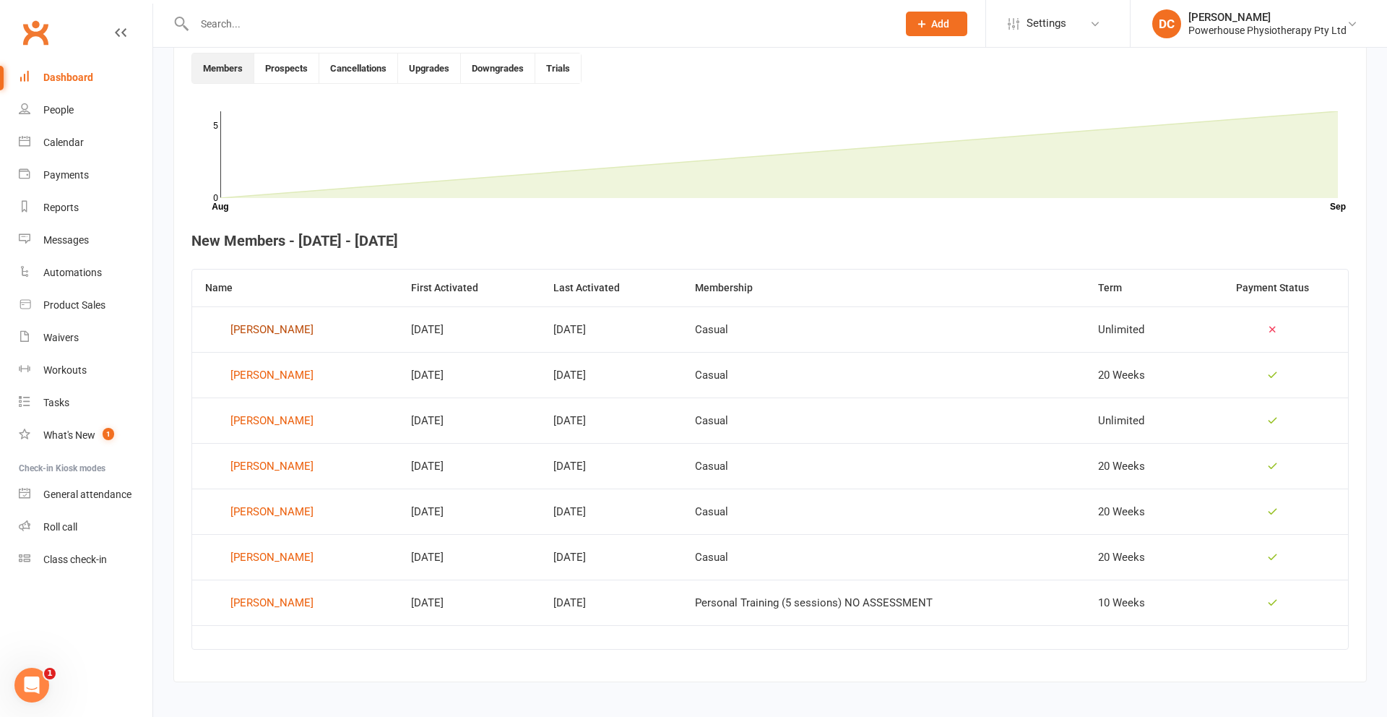
click at [274, 330] on div "[PERSON_NAME]" at bounding box center [271, 330] width 83 height 22
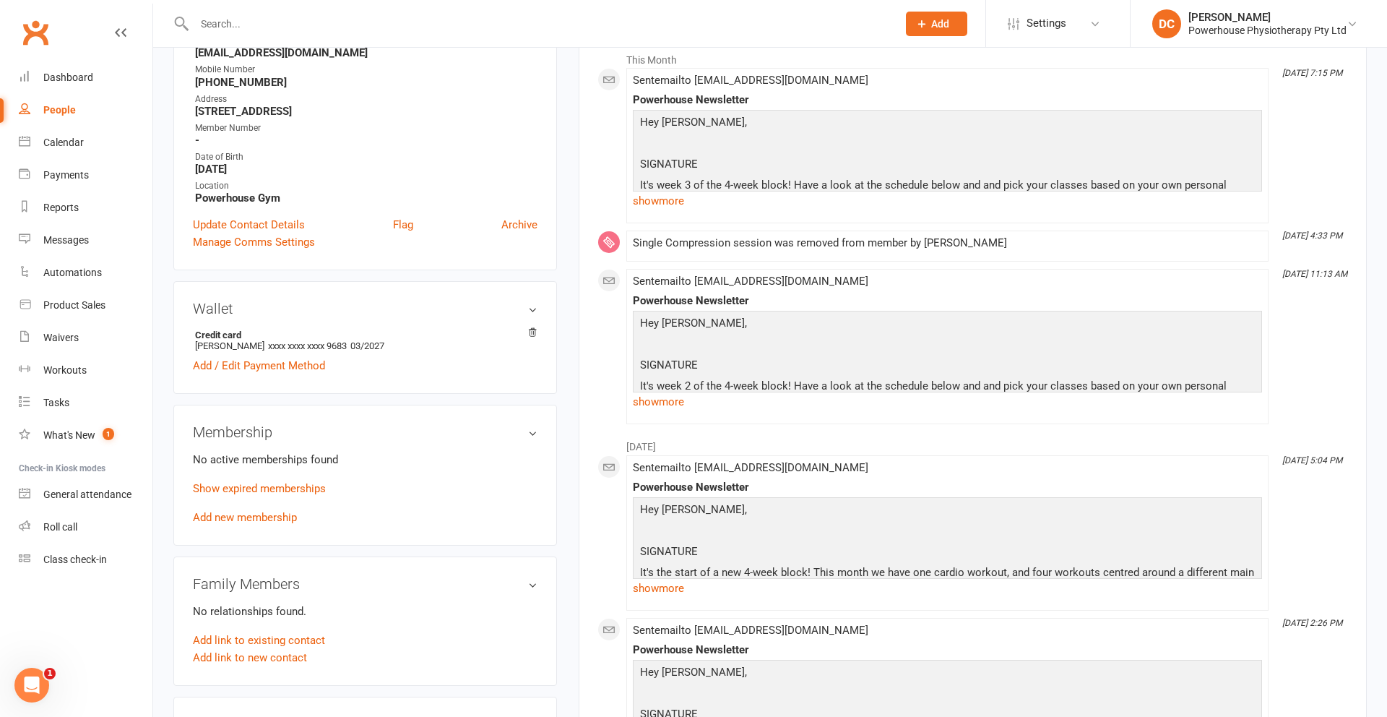
scroll to position [243, 0]
click at [310, 489] on link "Show expired memberships" at bounding box center [259, 489] width 133 height 13
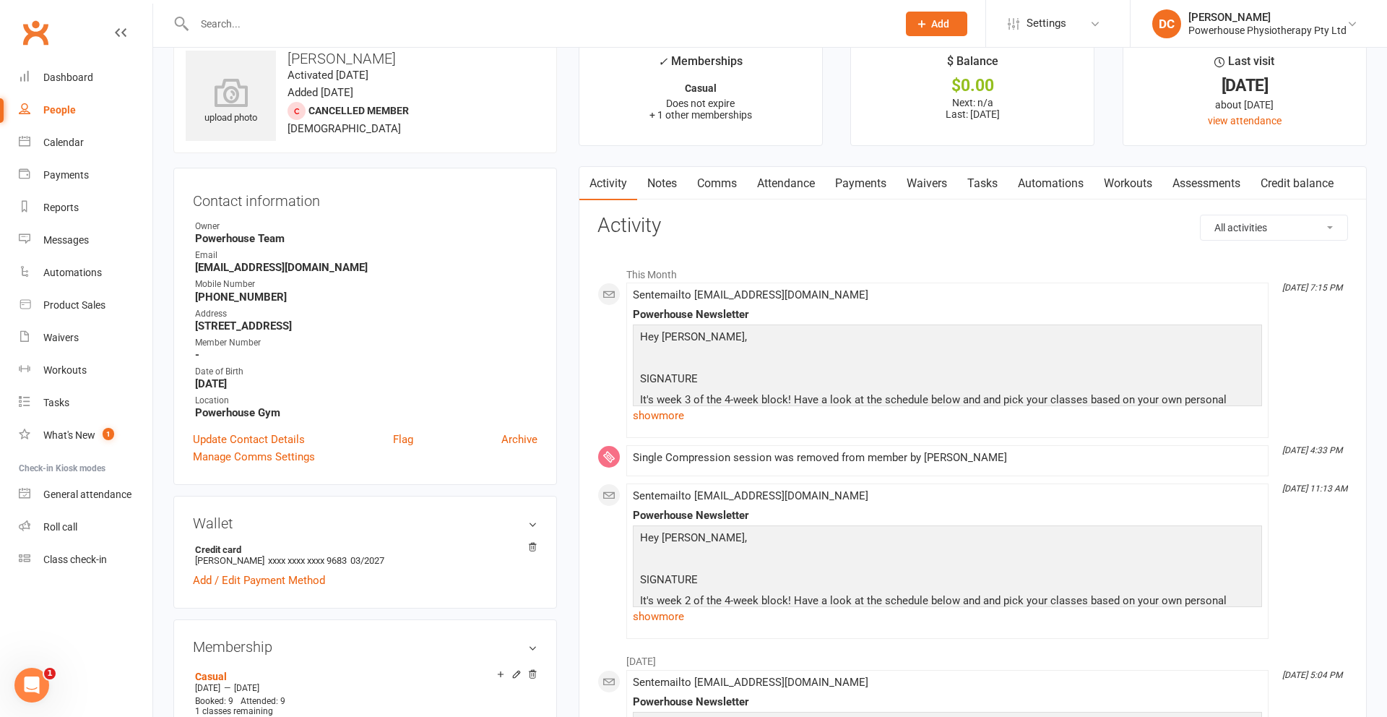
scroll to position [0, 0]
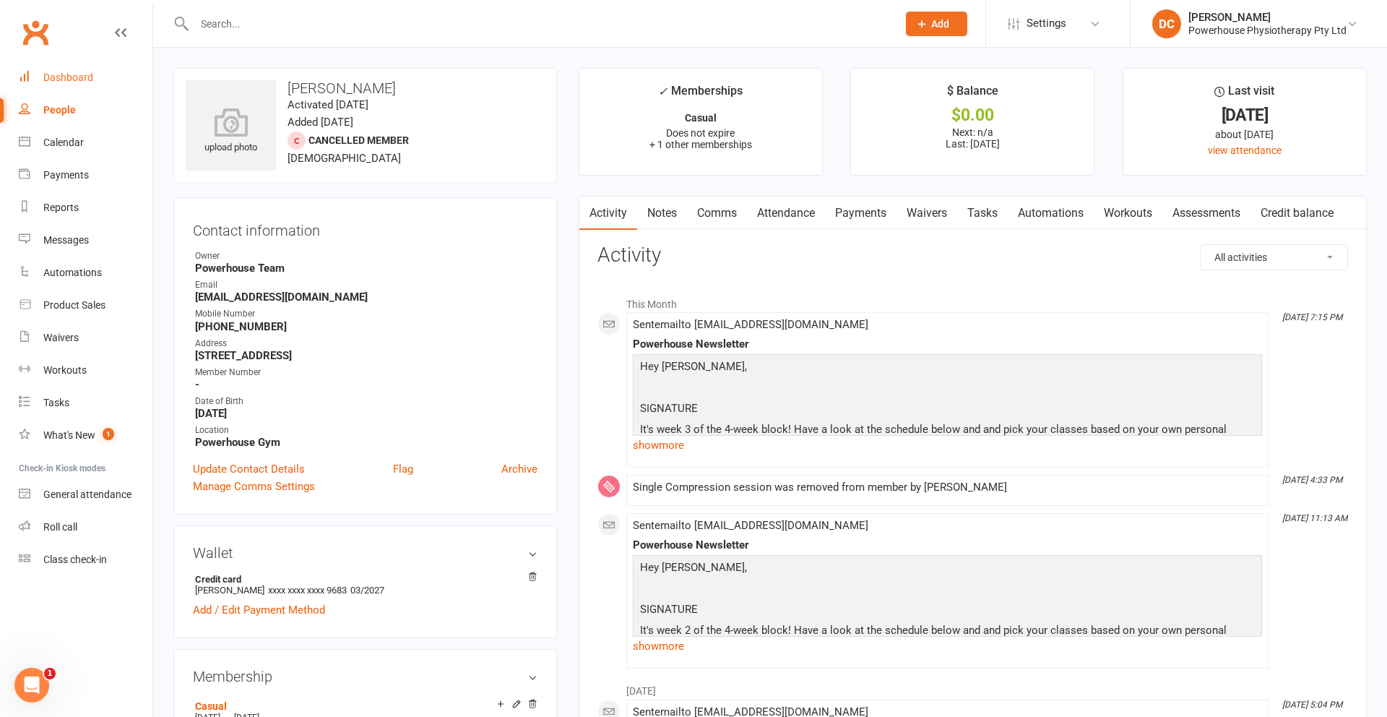
drag, startPoint x: 93, startPoint y: 76, endPoint x: 79, endPoint y: 77, distance: 14.5
click at [93, 76] on link "Dashboard" at bounding box center [86, 77] width 134 height 33
